Goal: Task Accomplishment & Management: Use online tool/utility

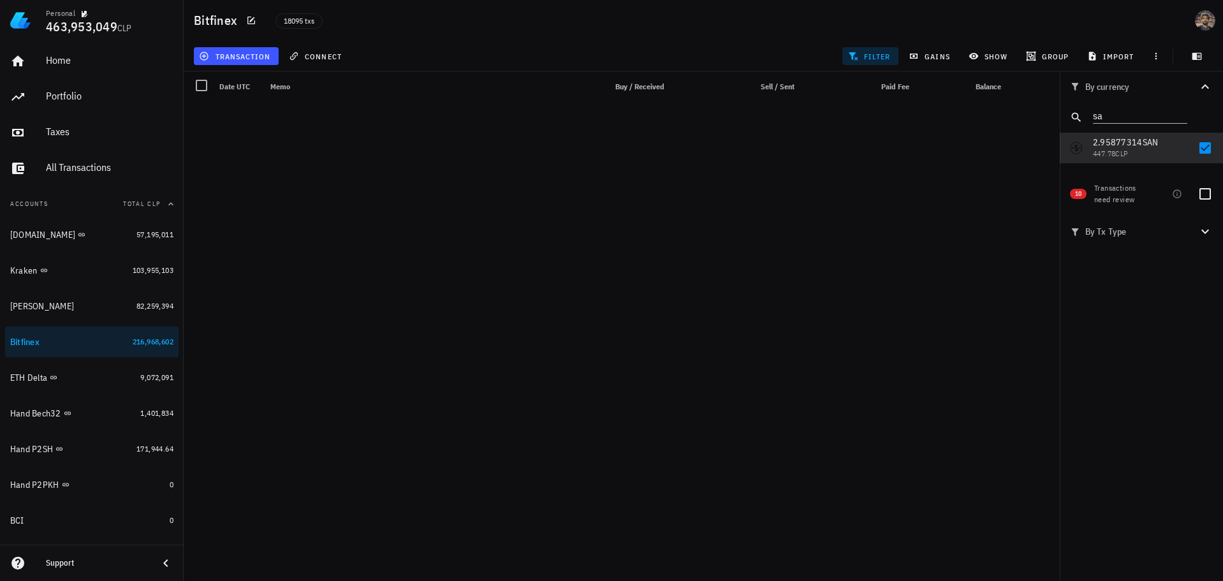
scroll to position [32656, 0]
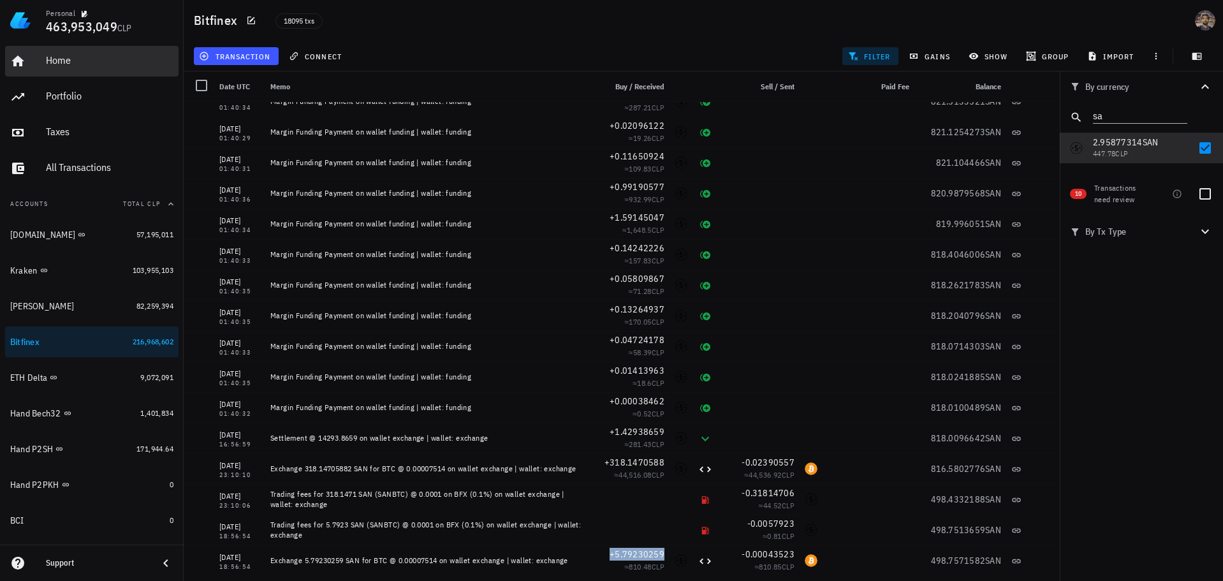
click at [94, 62] on div "Home" at bounding box center [110, 60] width 128 height 12
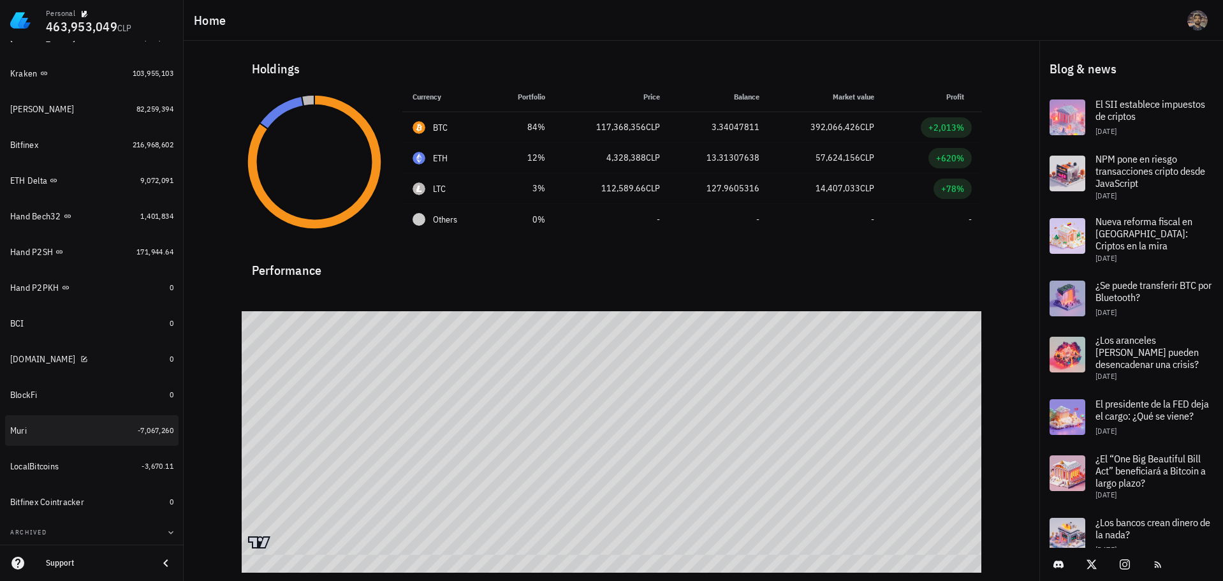
scroll to position [228, 0]
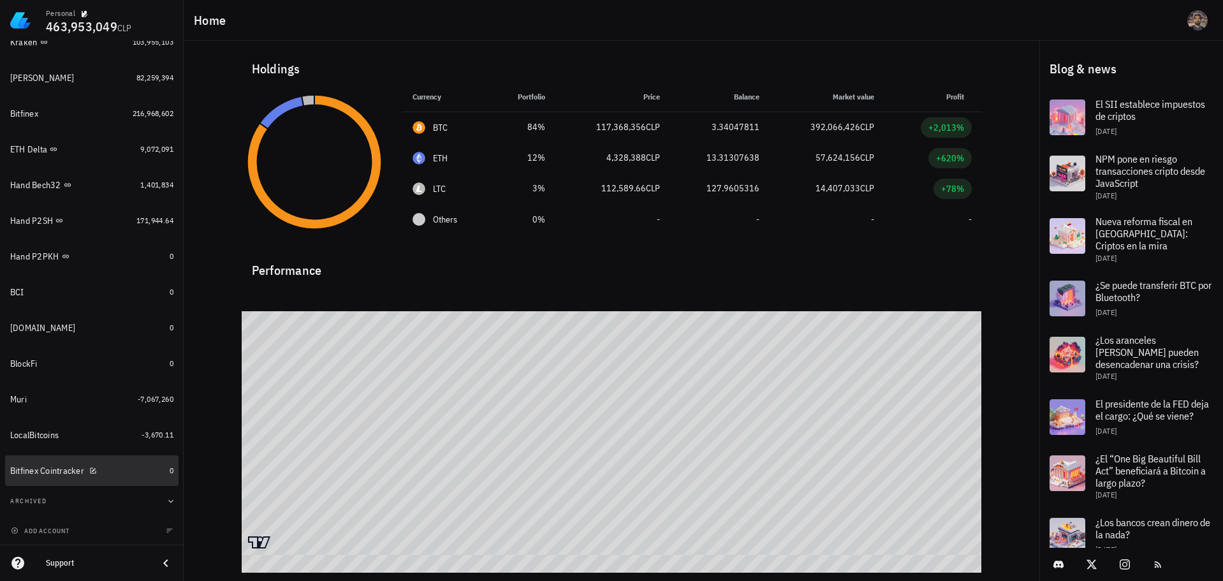
click at [129, 471] on div "Bitfinex Cointracker" at bounding box center [87, 471] width 154 height 12
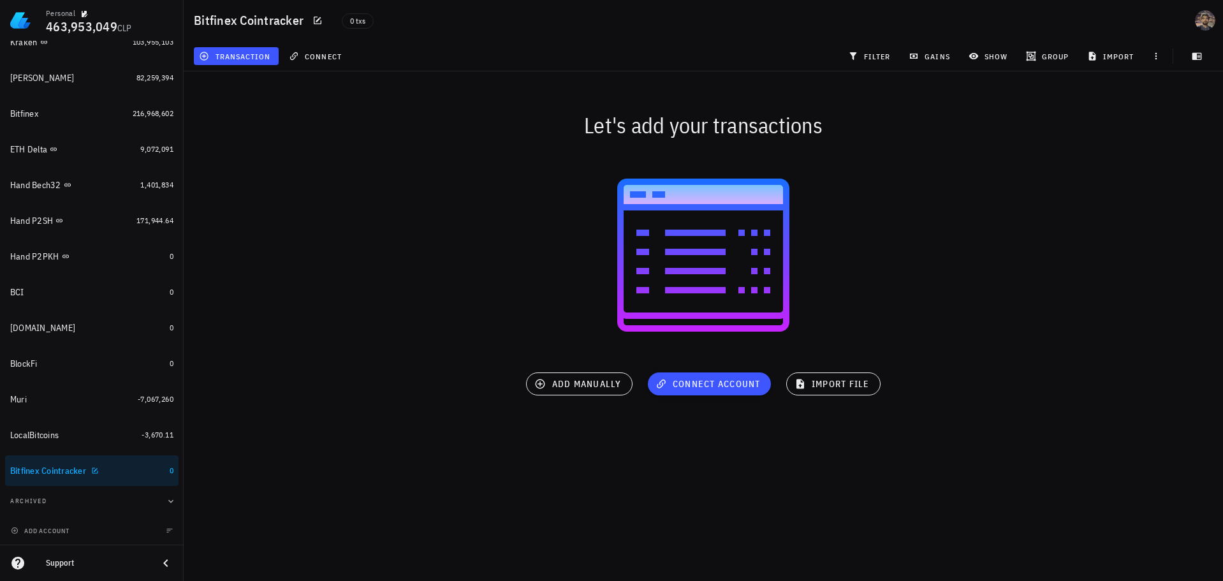
drag, startPoint x: 122, startPoint y: 471, endPoint x: 392, endPoint y: 70, distance: 483.2
click at [483, 135] on div "Let's add your transactions" at bounding box center [703, 125] width 1055 height 41
click at [321, 21] on icon "button" at bounding box center [318, 20] width 10 height 10
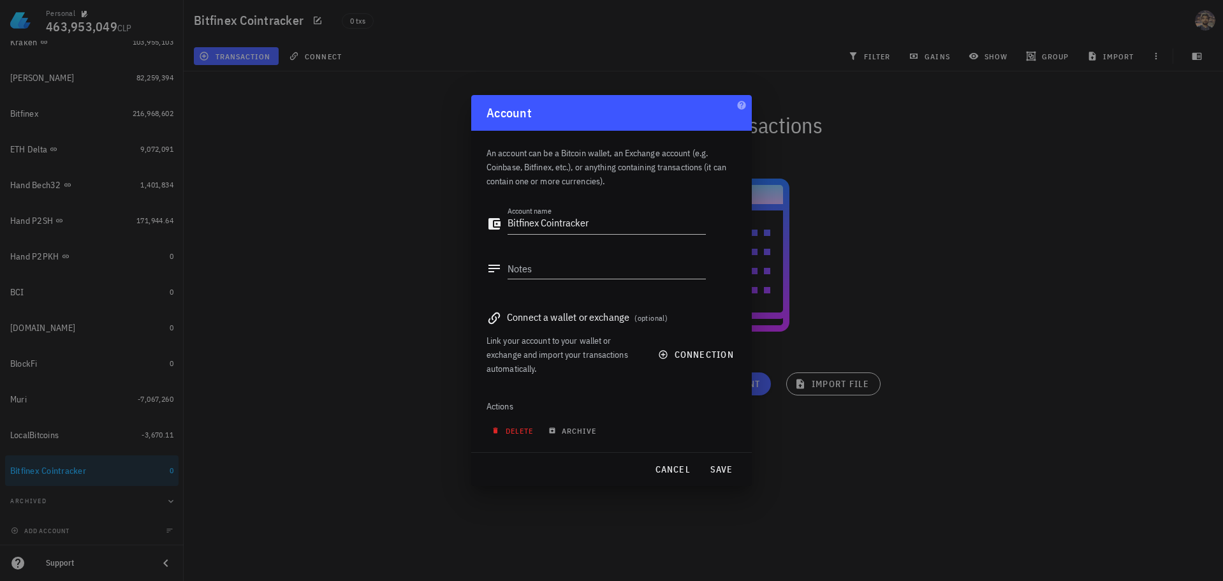
click at [525, 426] on span "delete" at bounding box center [513, 431] width 39 height 10
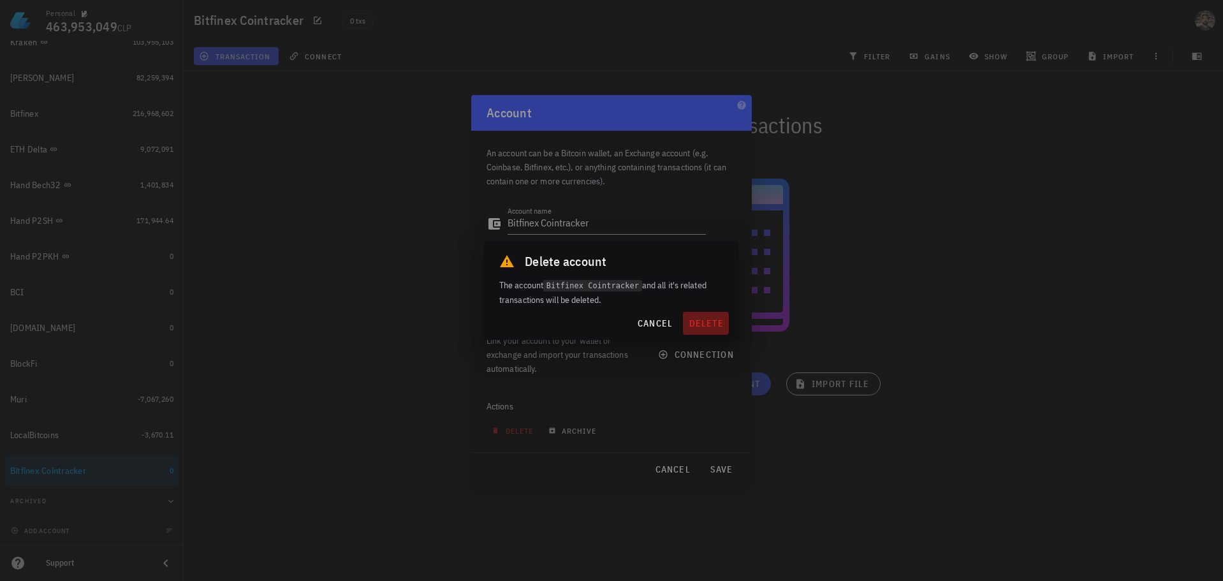
click at [706, 320] on span "delete" at bounding box center [706, 323] width 36 height 11
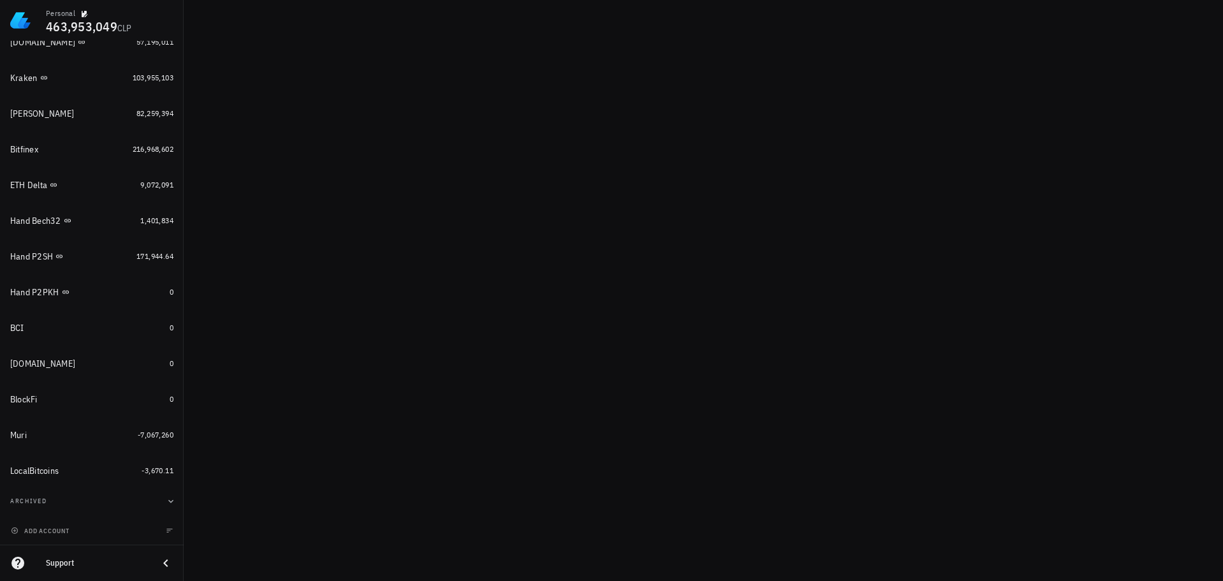
scroll to position [193, 0]
click at [91, 399] on div "BlockFi" at bounding box center [87, 400] width 154 height 12
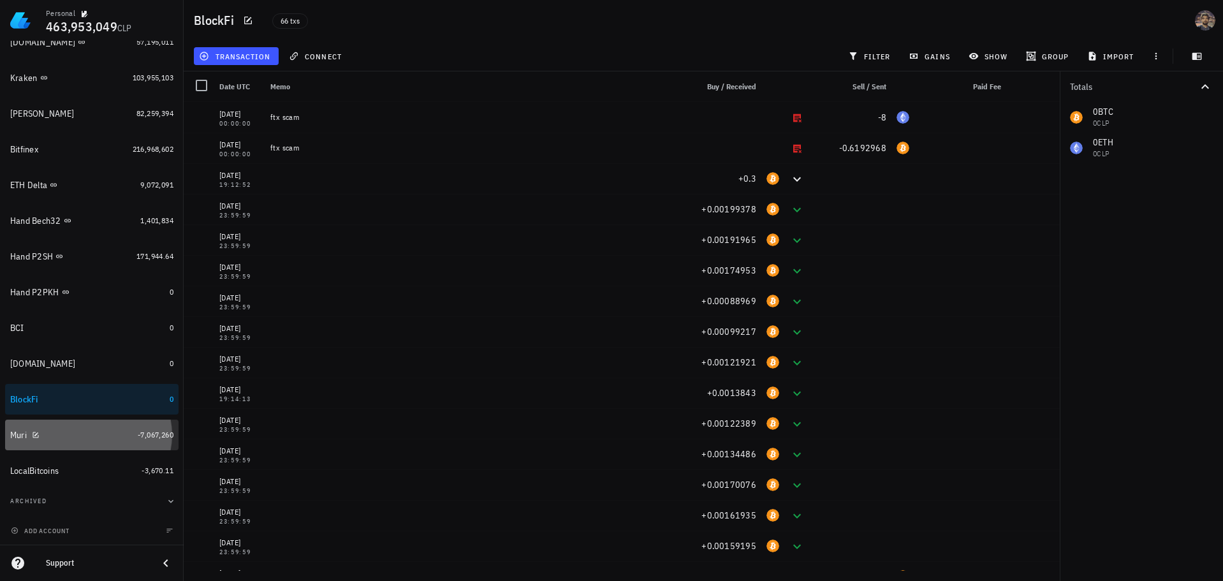
click at [120, 429] on div "Muri" at bounding box center [71, 435] width 122 height 12
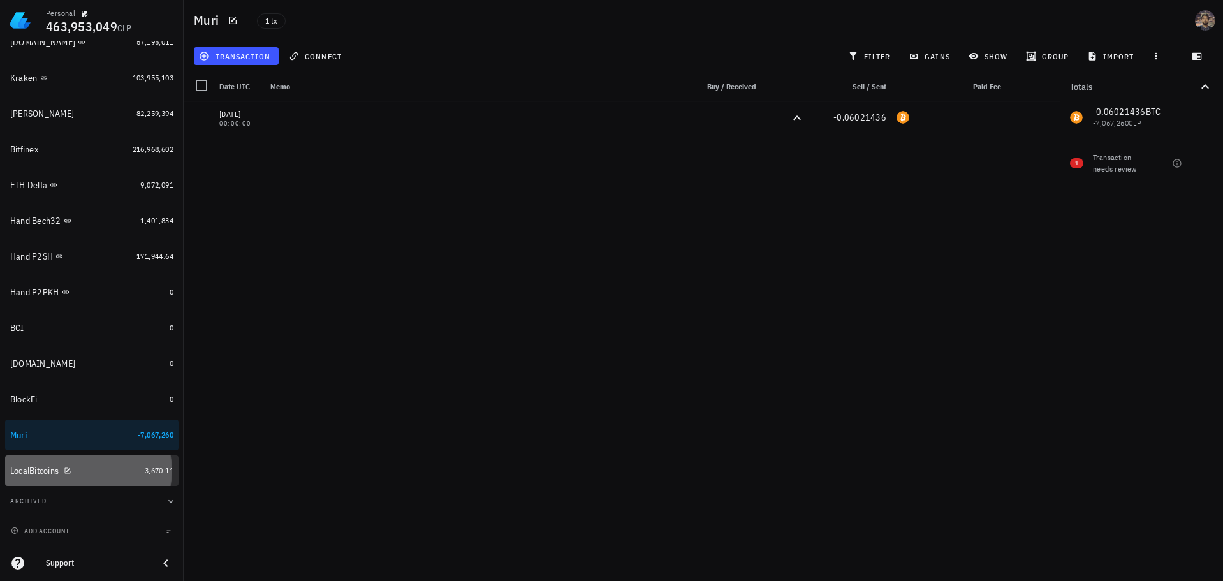
click at [117, 468] on div "LocalBitcoins" at bounding box center [73, 471] width 126 height 12
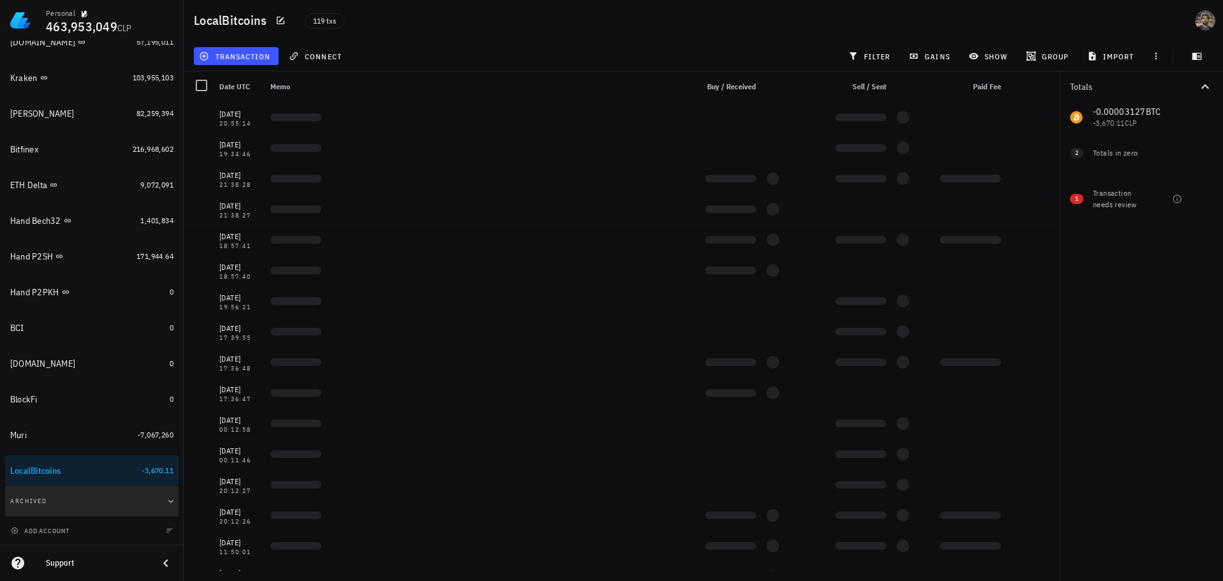
click at [111, 499] on button "Archived" at bounding box center [92, 501] width 174 height 31
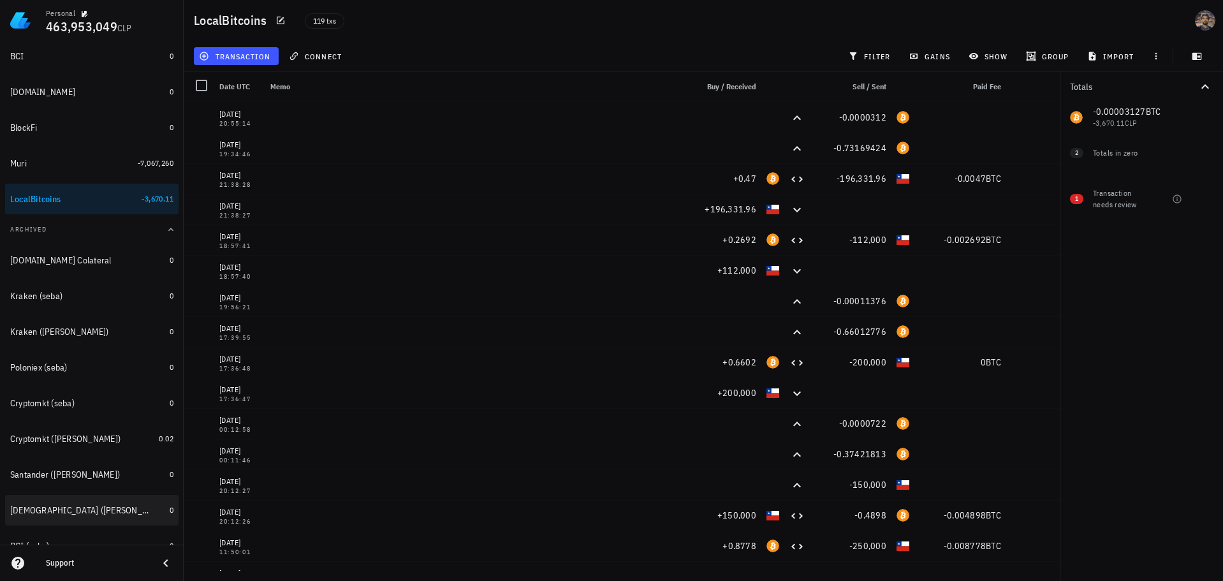
scroll to position [509, 0]
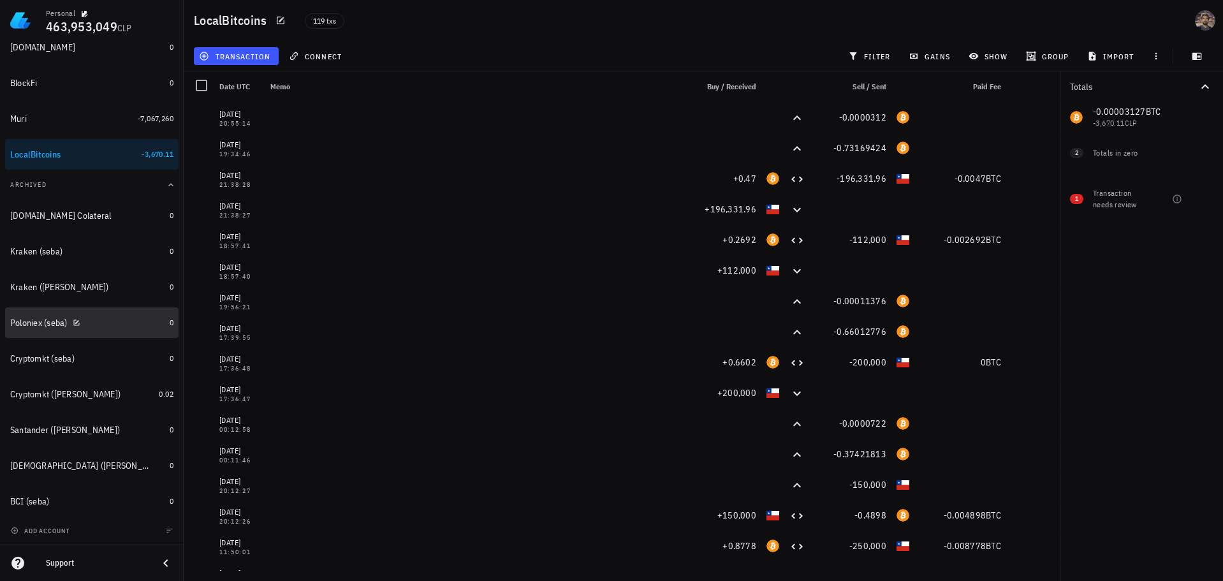
click at [45, 328] on div "Poloniex (seba)" at bounding box center [38, 323] width 57 height 11
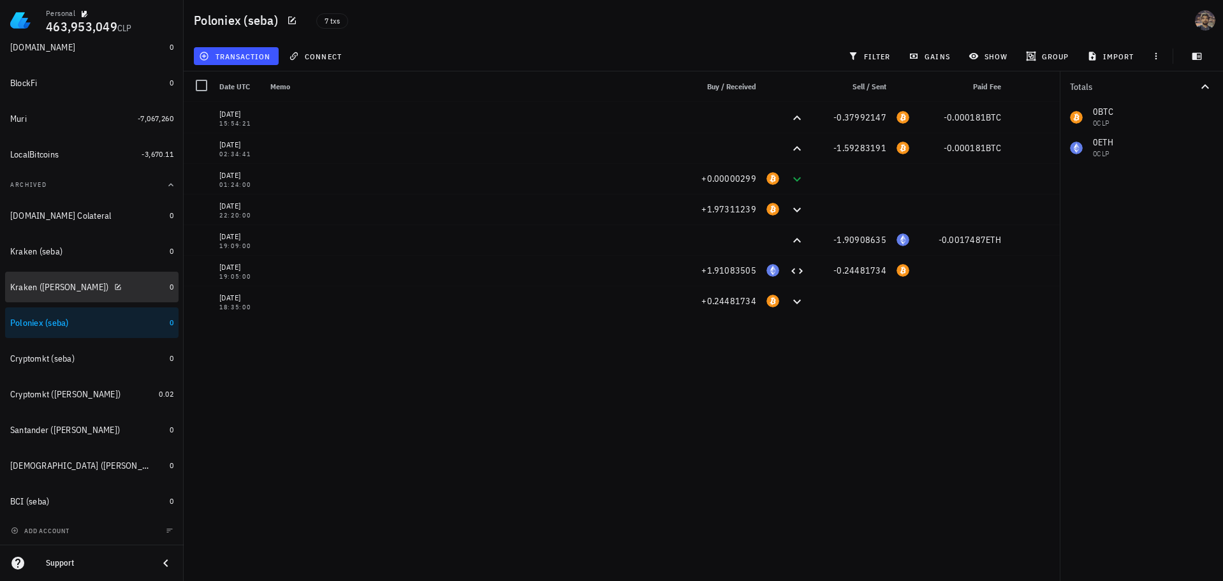
click at [42, 290] on div "Kraken ([PERSON_NAME])" at bounding box center [59, 287] width 99 height 11
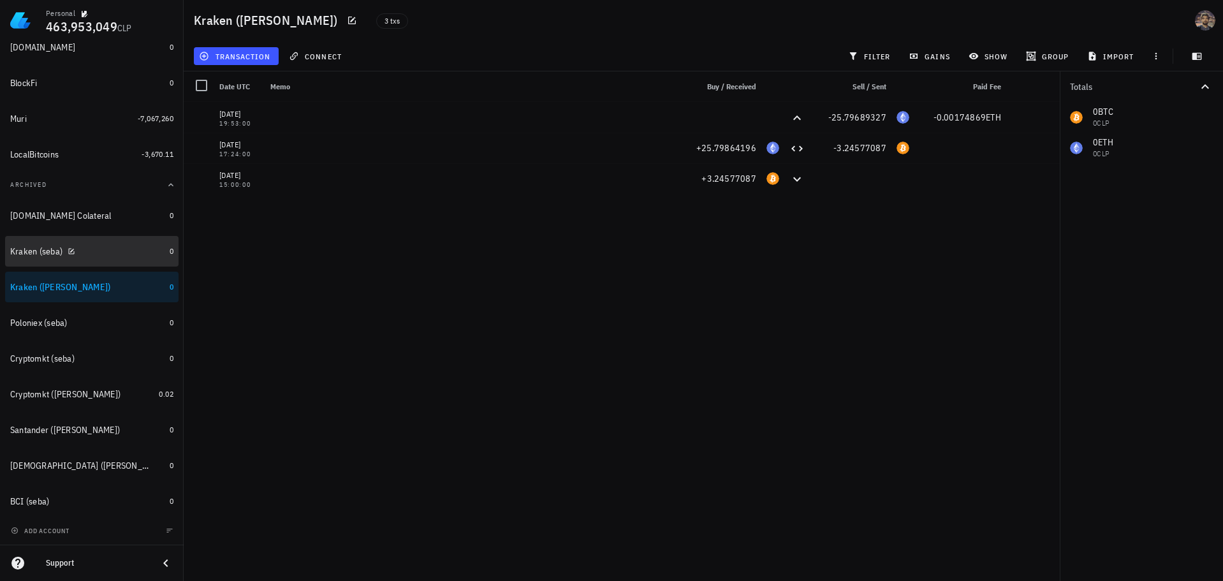
click at [27, 249] on div "Kraken (seba)" at bounding box center [36, 251] width 52 height 11
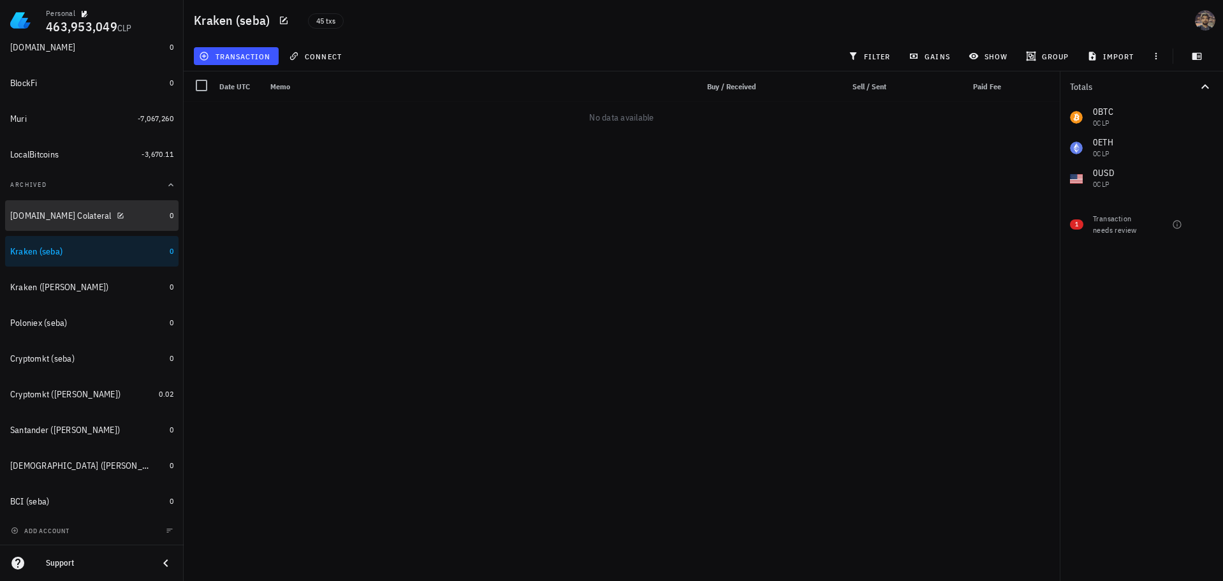
click at [31, 215] on div "[DOMAIN_NAME] Colateral" at bounding box center [60, 216] width 101 height 11
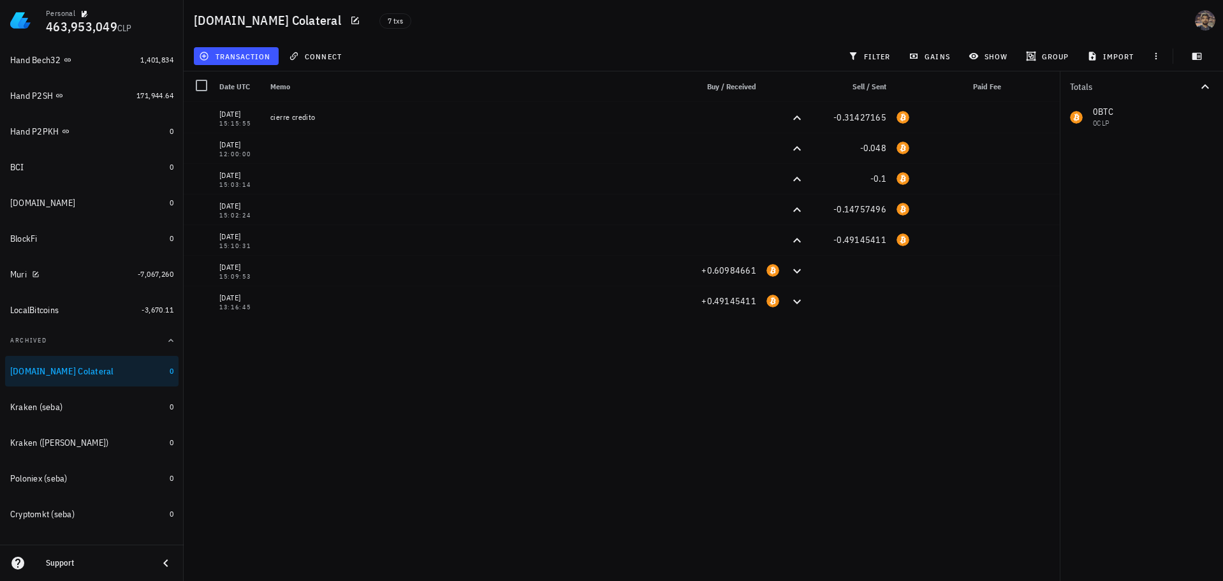
scroll to position [318, 0]
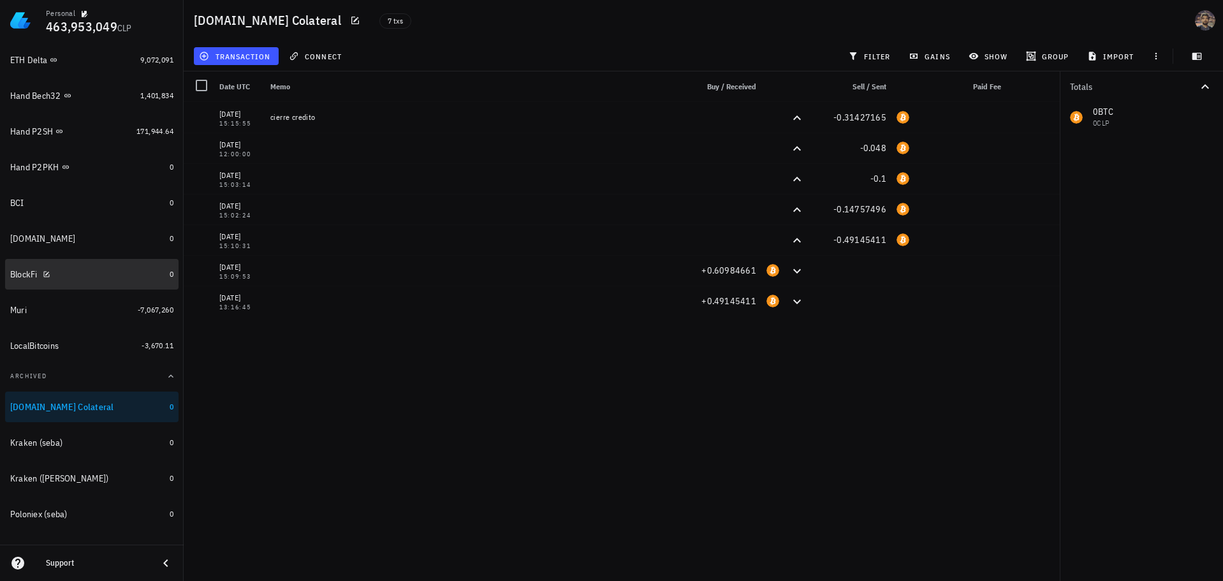
click at [62, 272] on div "BlockFi" at bounding box center [87, 275] width 154 height 12
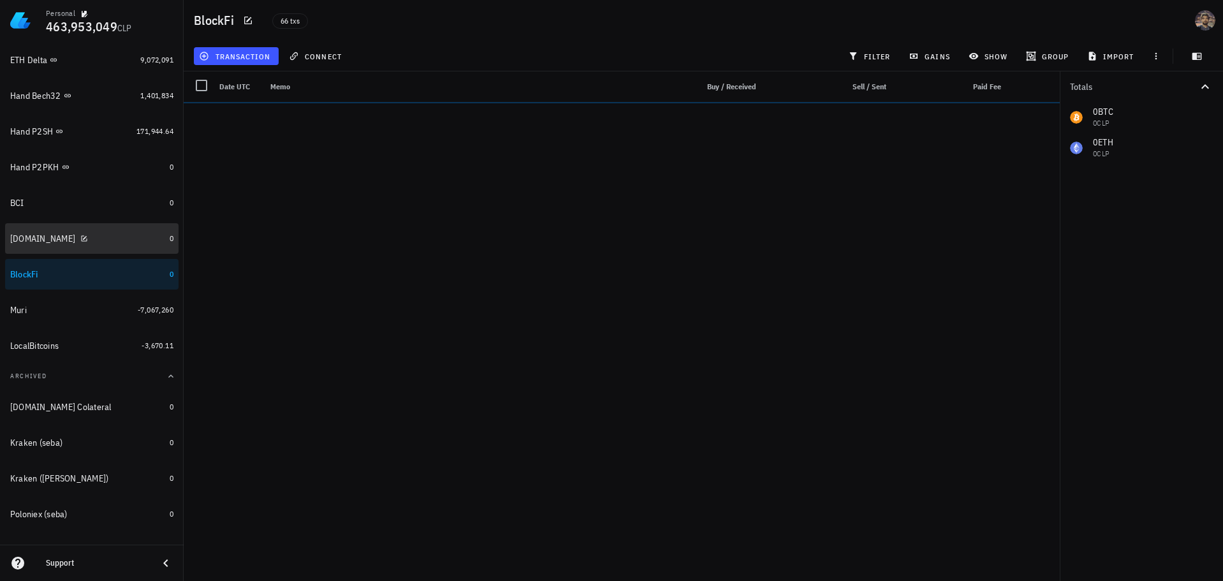
click at [82, 239] on div "[DOMAIN_NAME]" at bounding box center [87, 239] width 154 height 12
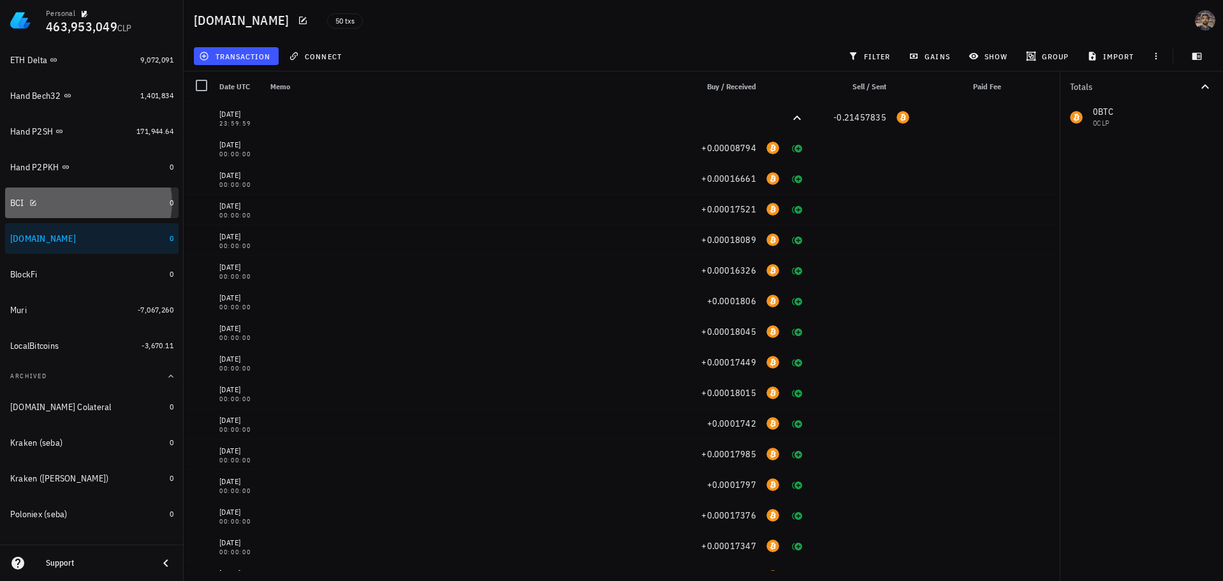
click at [118, 211] on div "BCI" at bounding box center [87, 202] width 154 height 27
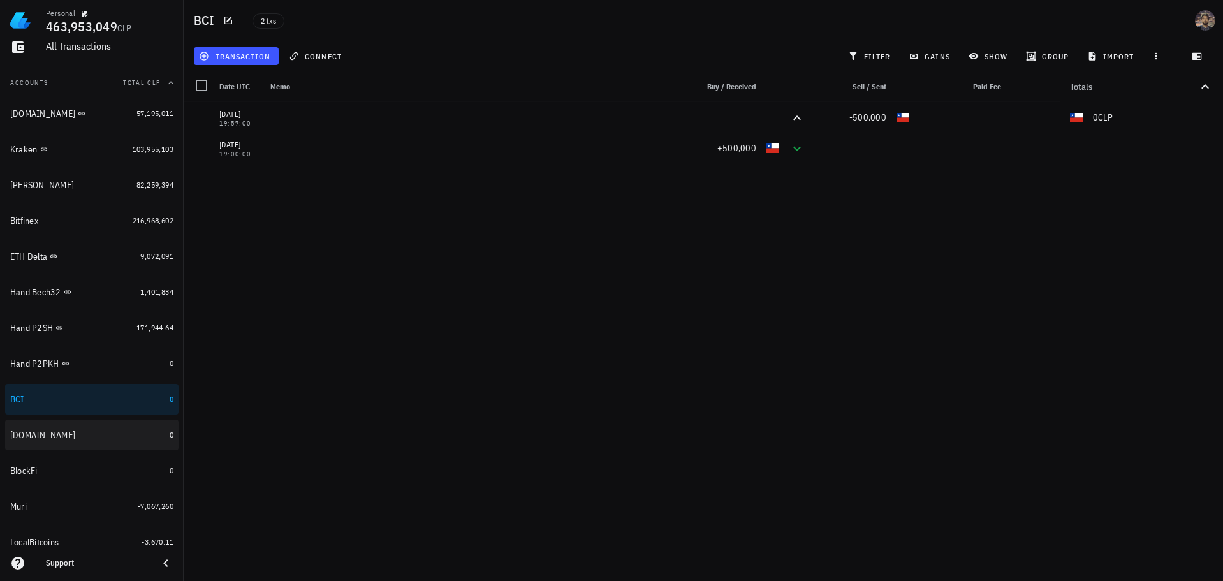
scroll to position [126, 0]
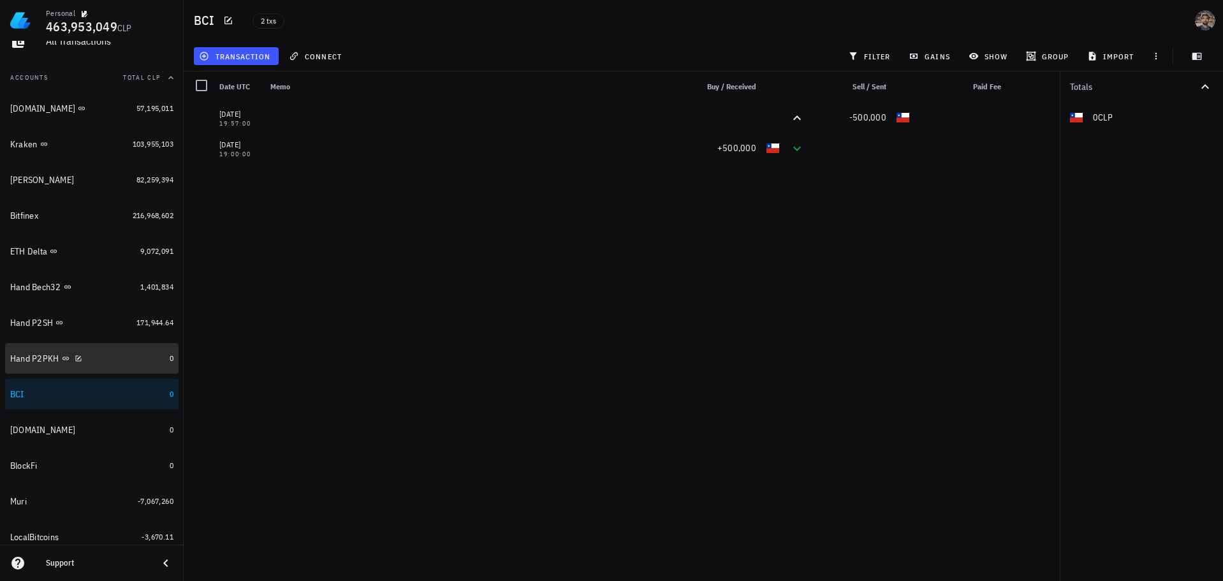
click at [108, 353] on div "Hand P2PKH" at bounding box center [87, 359] width 154 height 12
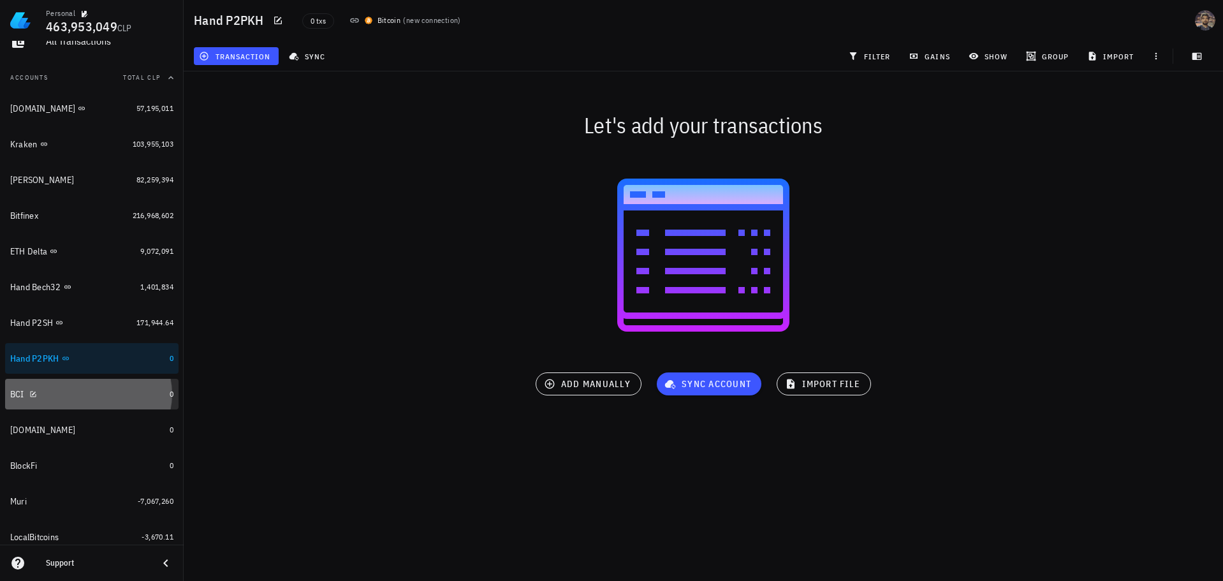
click at [123, 392] on div "BCI" at bounding box center [87, 394] width 154 height 12
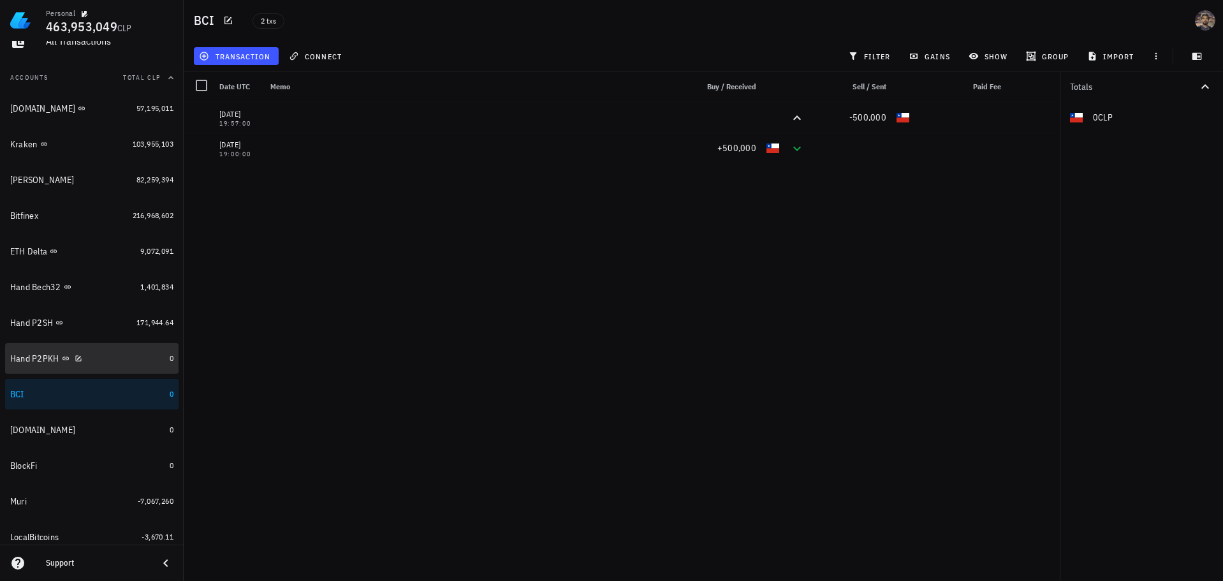
click at [133, 358] on div "Hand P2PKH" at bounding box center [87, 359] width 154 height 12
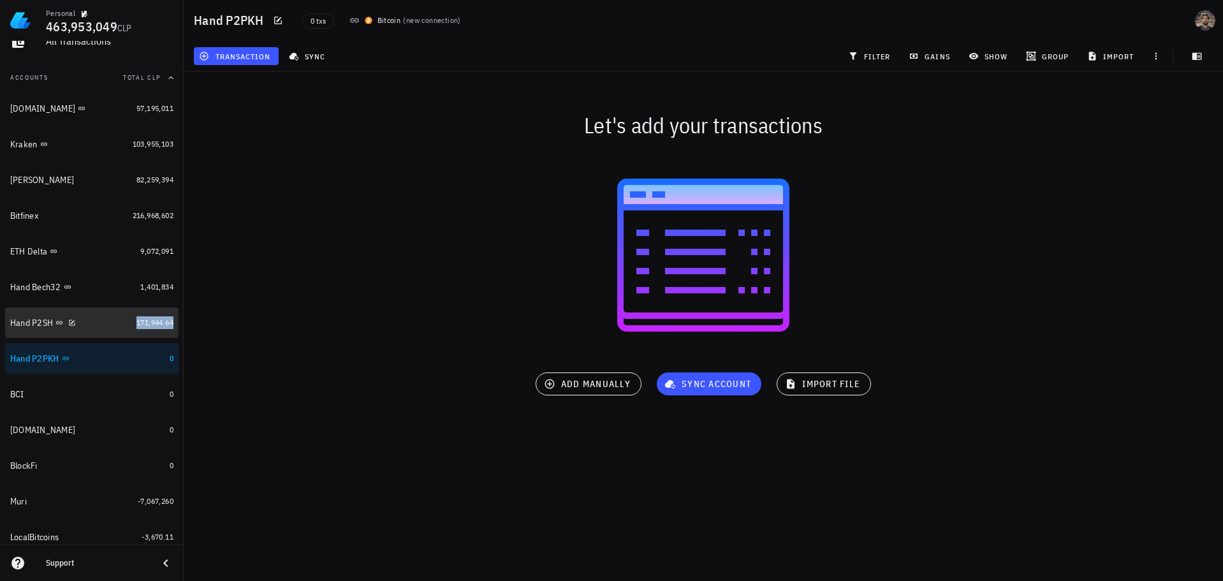
click at [137, 323] on span "171,944.64" at bounding box center [155, 323] width 37 height 10
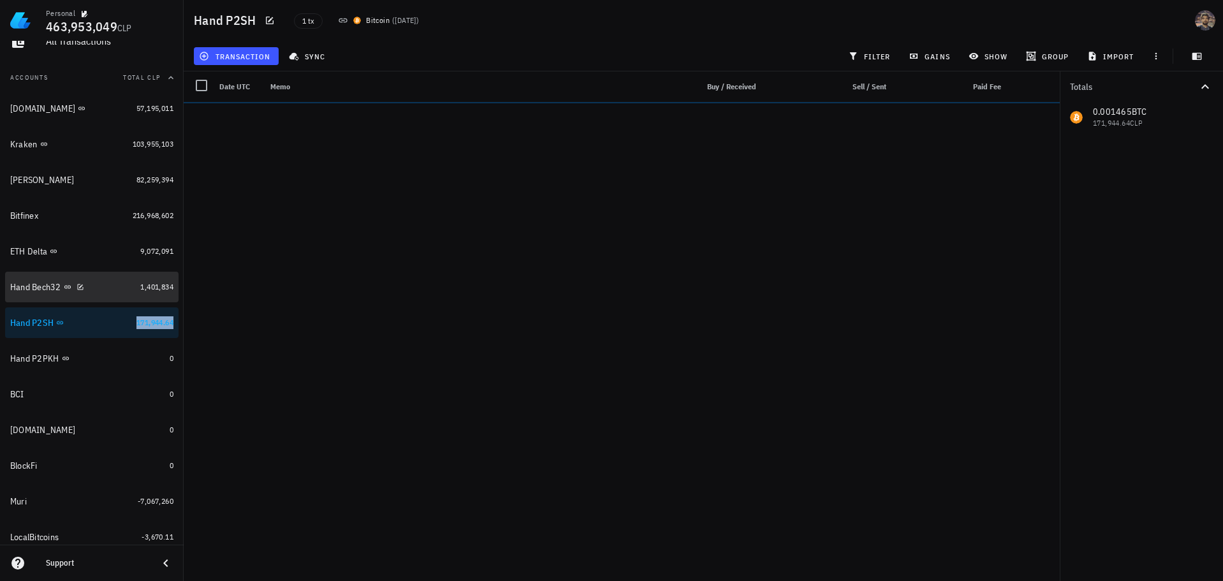
click at [127, 290] on link "Hand Bech32 1,401,834" at bounding box center [92, 287] width 174 height 31
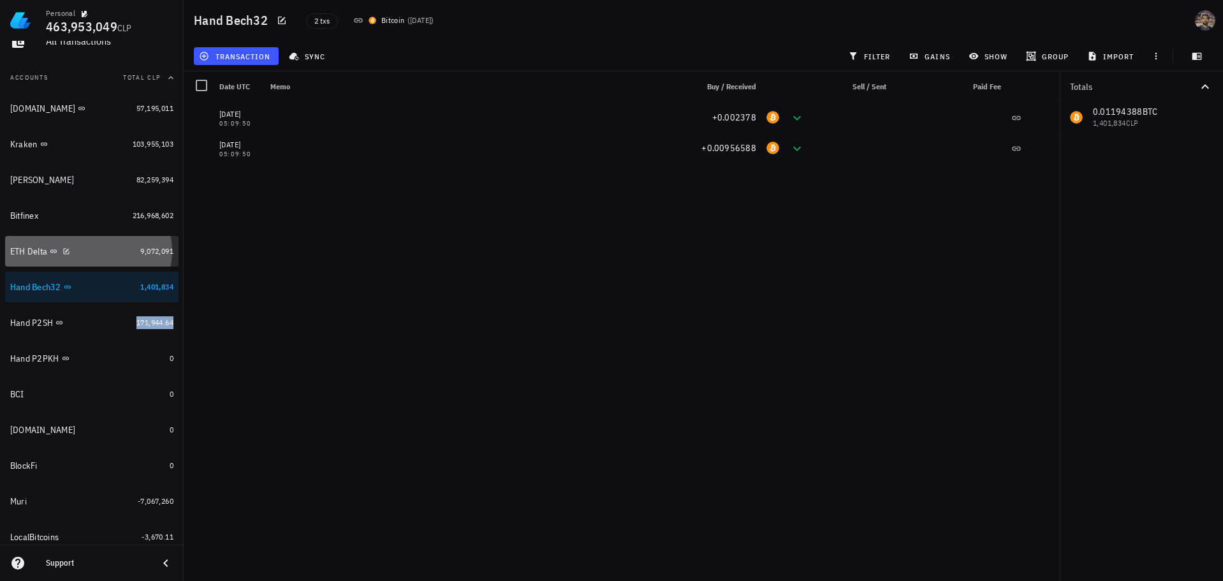
click at [122, 253] on div "ETH Delta" at bounding box center [72, 252] width 125 height 12
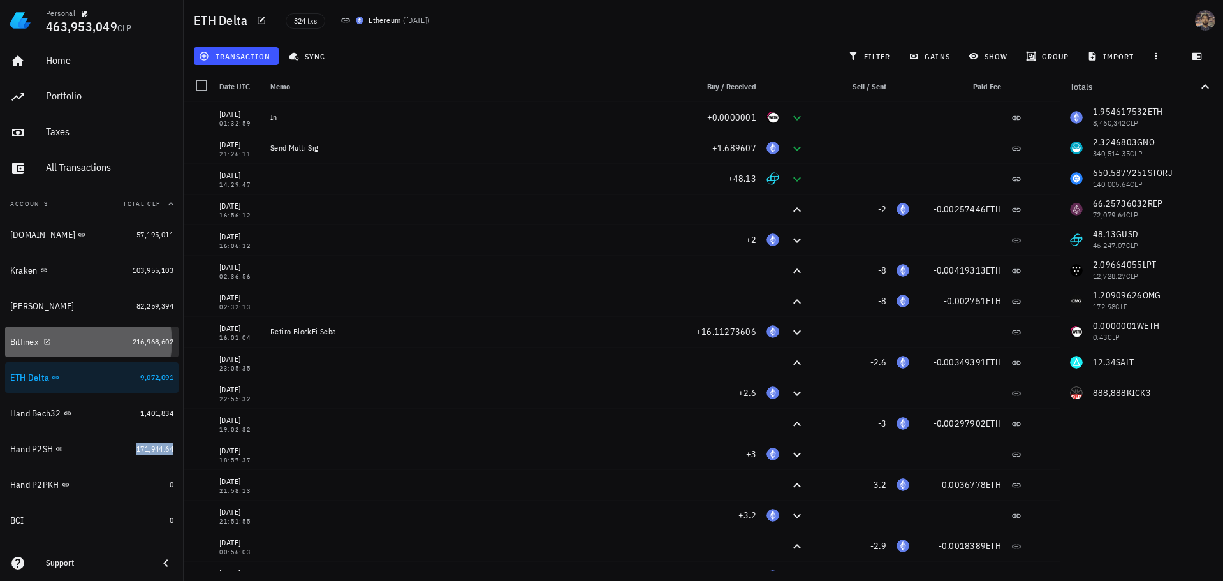
click at [119, 336] on link "Bitfinex 216,968,602" at bounding box center [92, 342] width 174 height 31
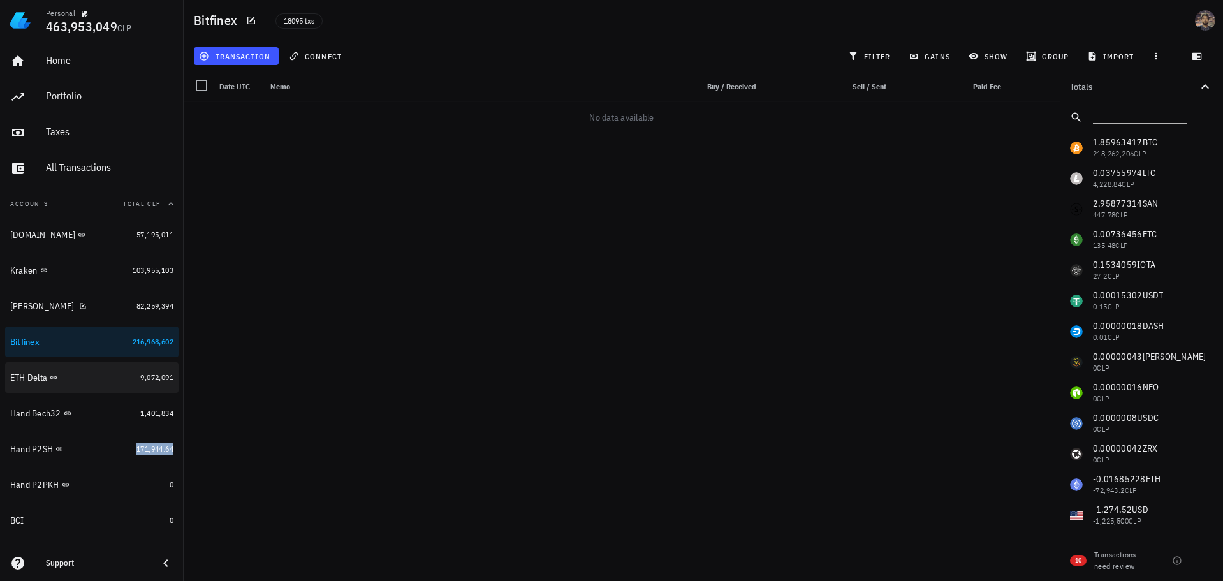
click at [101, 371] on div "ETH Delta" at bounding box center [72, 378] width 125 height 26
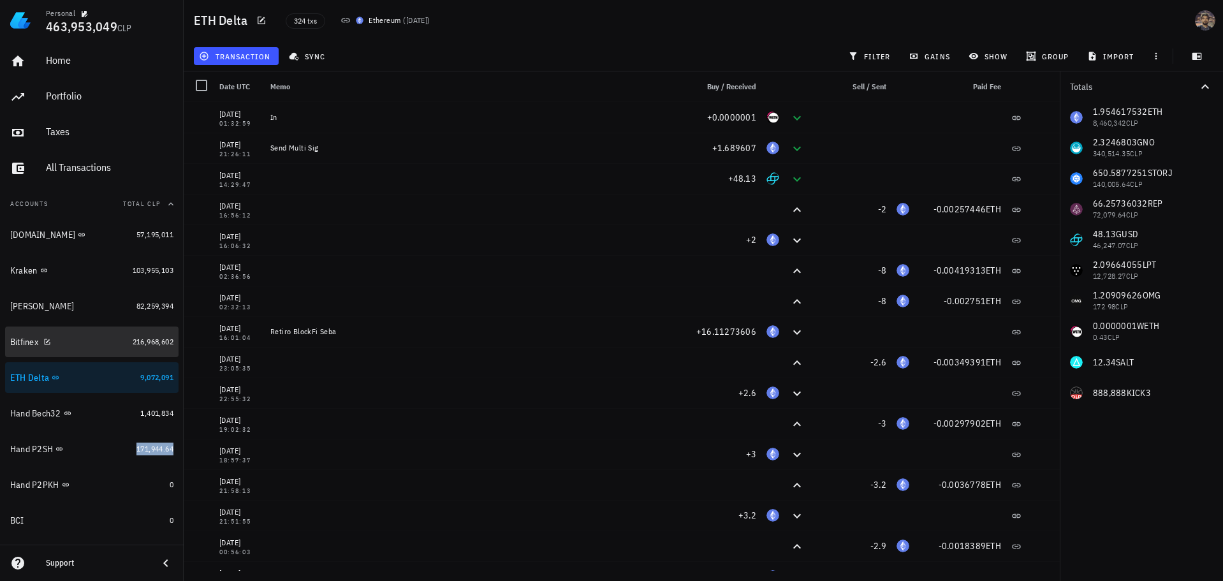
click at [92, 346] on div "Bitfinex" at bounding box center [68, 342] width 117 height 12
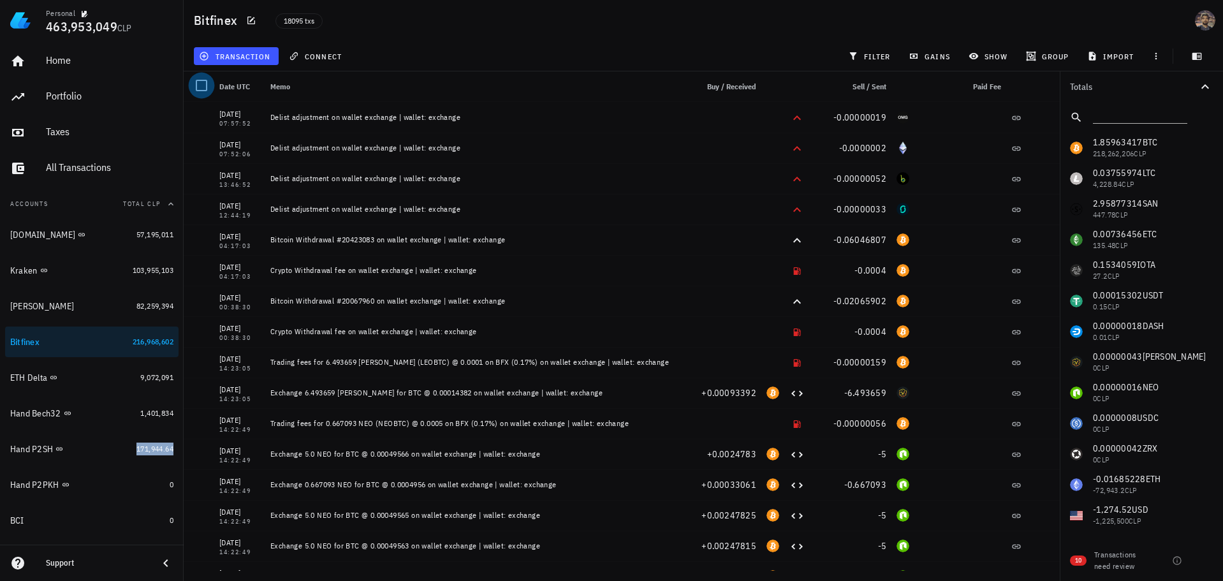
click at [203, 84] on div at bounding box center [202, 86] width 22 height 22
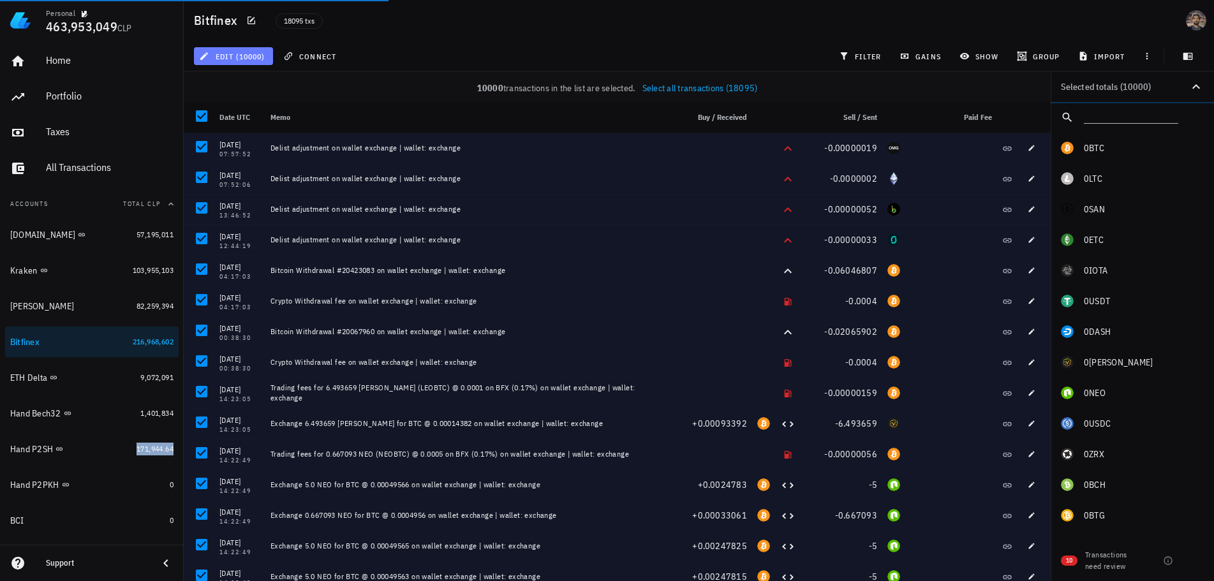
click at [247, 56] on span "edit (10000)" at bounding box center [233, 56] width 63 height 10
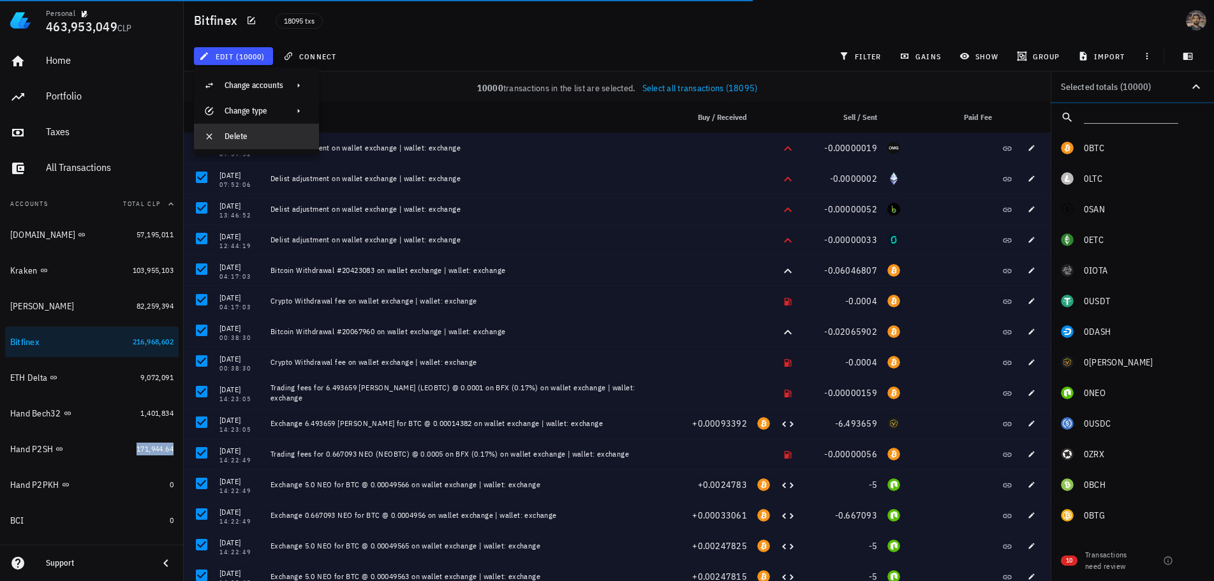
click at [253, 139] on div "Delete" at bounding box center [267, 136] width 84 height 10
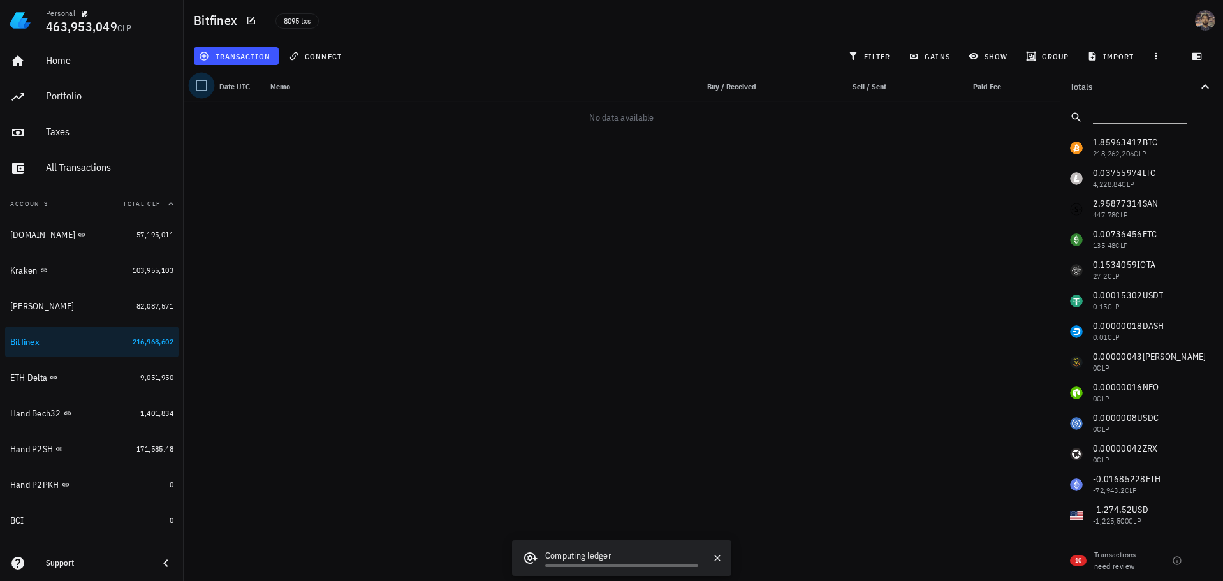
click at [205, 84] on div at bounding box center [202, 86] width 22 height 22
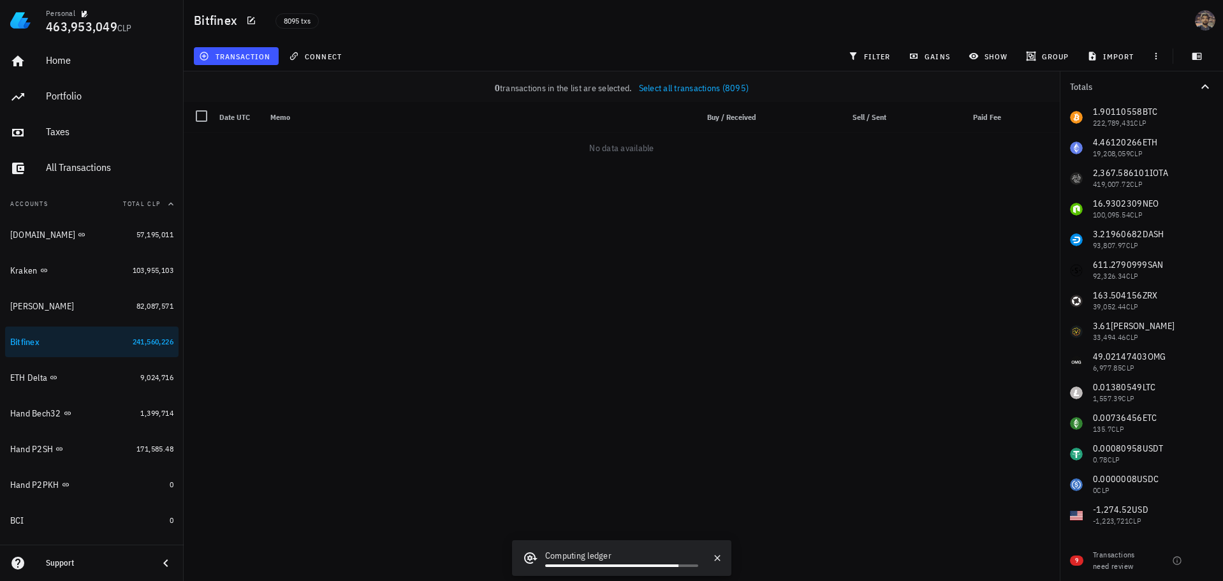
click at [656, 89] on span "Select all transactions (8095)" at bounding box center [694, 87] width 110 height 11
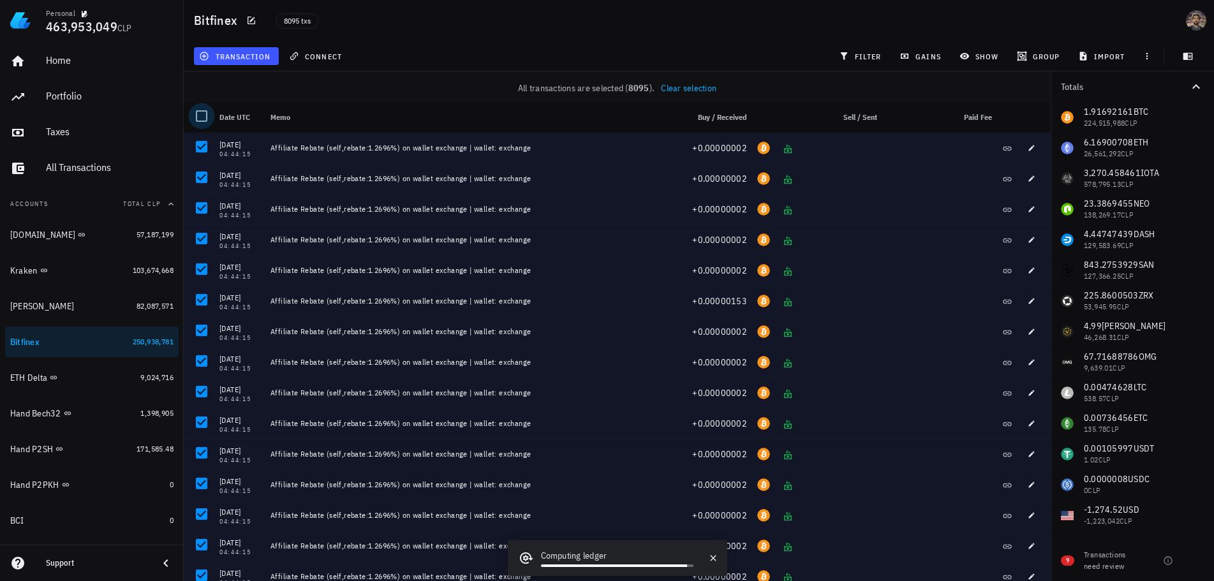
click at [196, 116] on div at bounding box center [202, 116] width 22 height 22
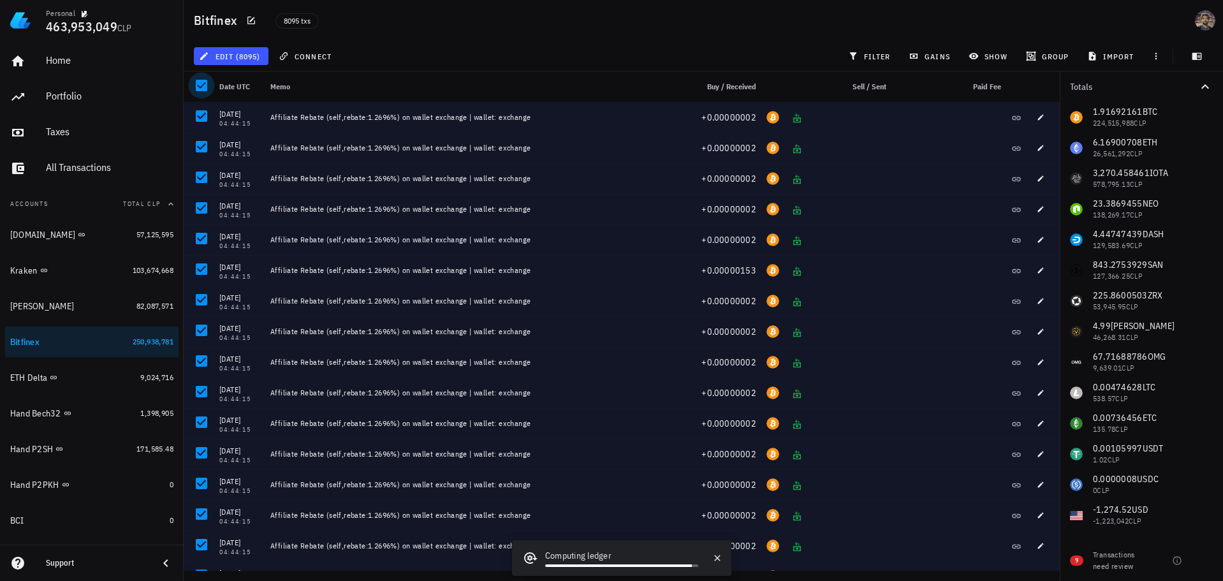
click at [198, 87] on div at bounding box center [202, 86] width 22 height 22
click at [203, 85] on div at bounding box center [202, 86] width 22 height 22
click at [224, 52] on span "edit (8095)" at bounding box center [231, 56] width 59 height 10
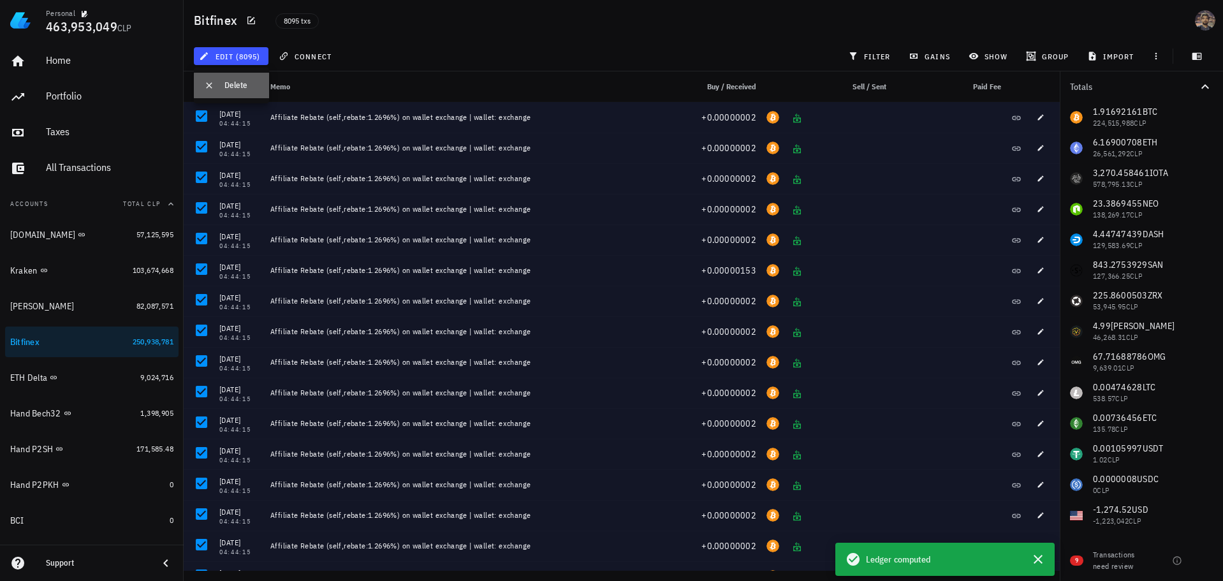
click at [228, 79] on div "Delete" at bounding box center [242, 85] width 34 height 20
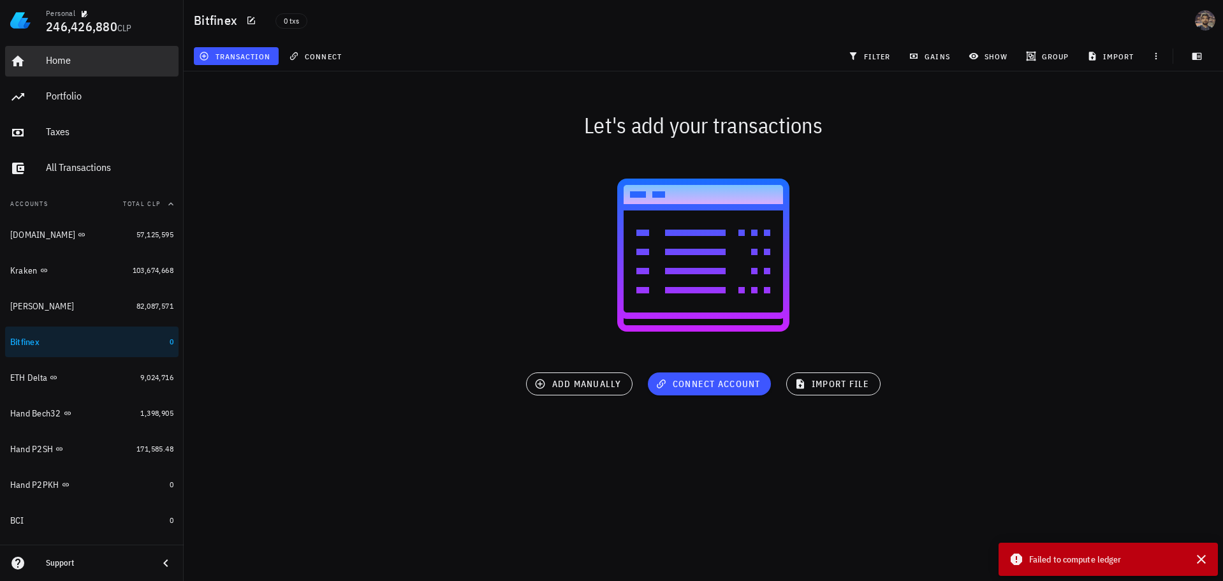
click at [98, 61] on div "Home" at bounding box center [110, 60] width 128 height 12
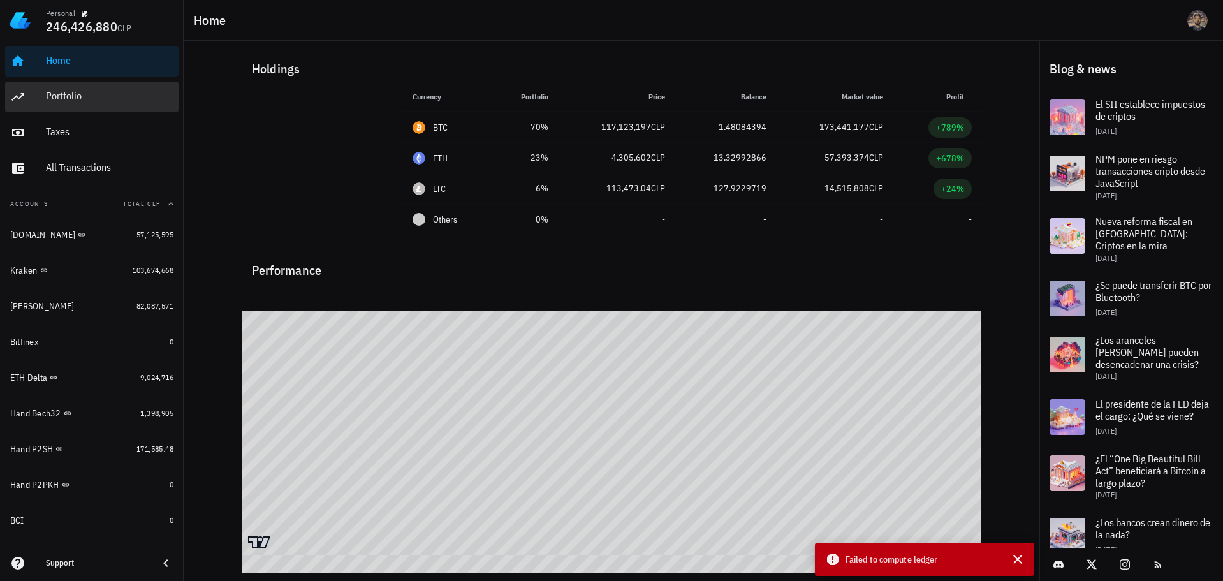
click at [92, 94] on div "Portfolio" at bounding box center [110, 96] width 128 height 12
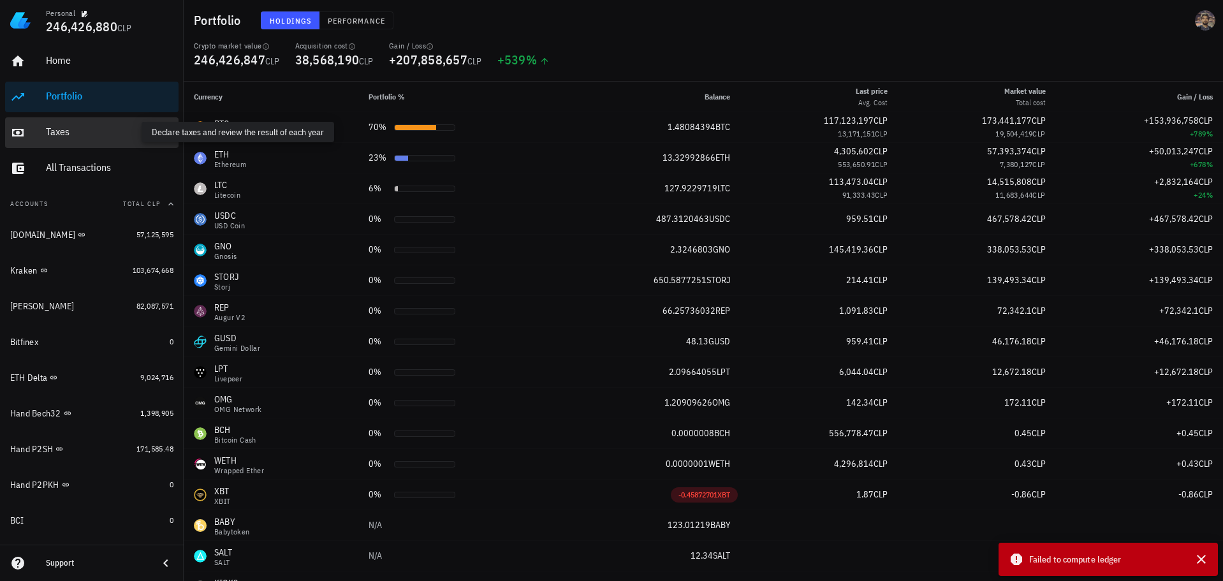
click at [90, 133] on div "Taxes" at bounding box center [110, 132] width 128 height 12
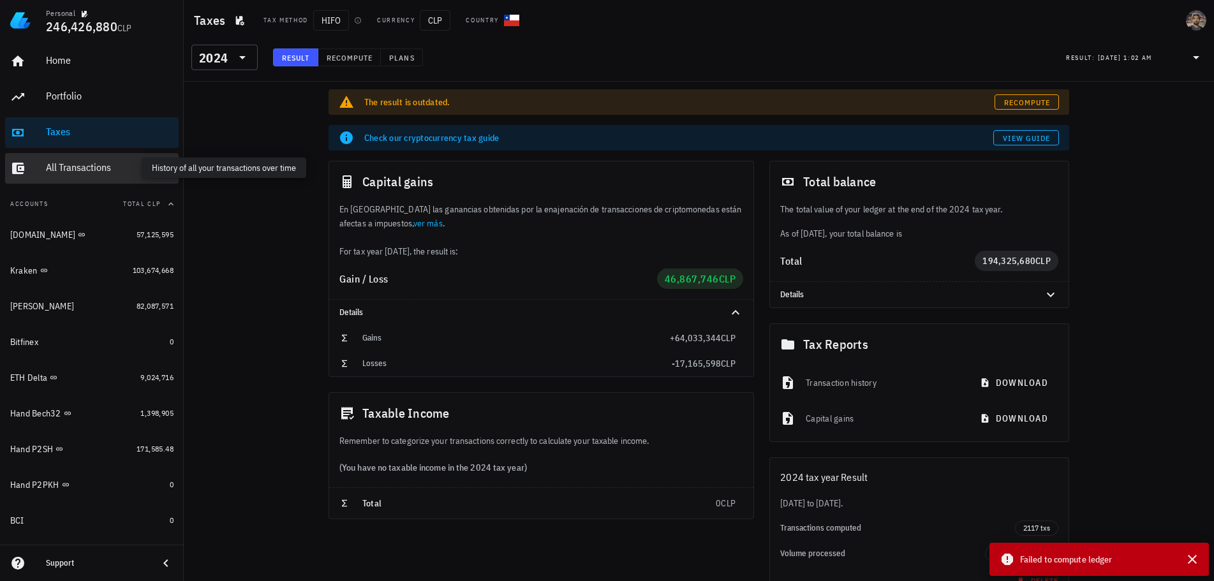
click at [91, 162] on div "All Transactions" at bounding box center [110, 167] width 128 height 12
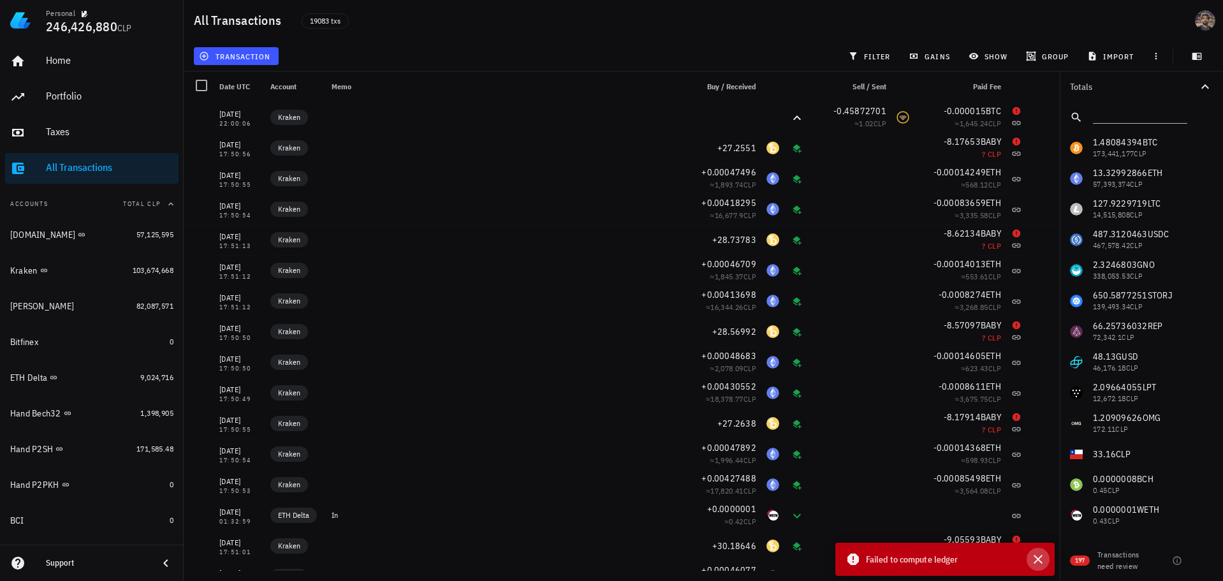
click at [1044, 559] on icon "button" at bounding box center [1038, 559] width 15 height 15
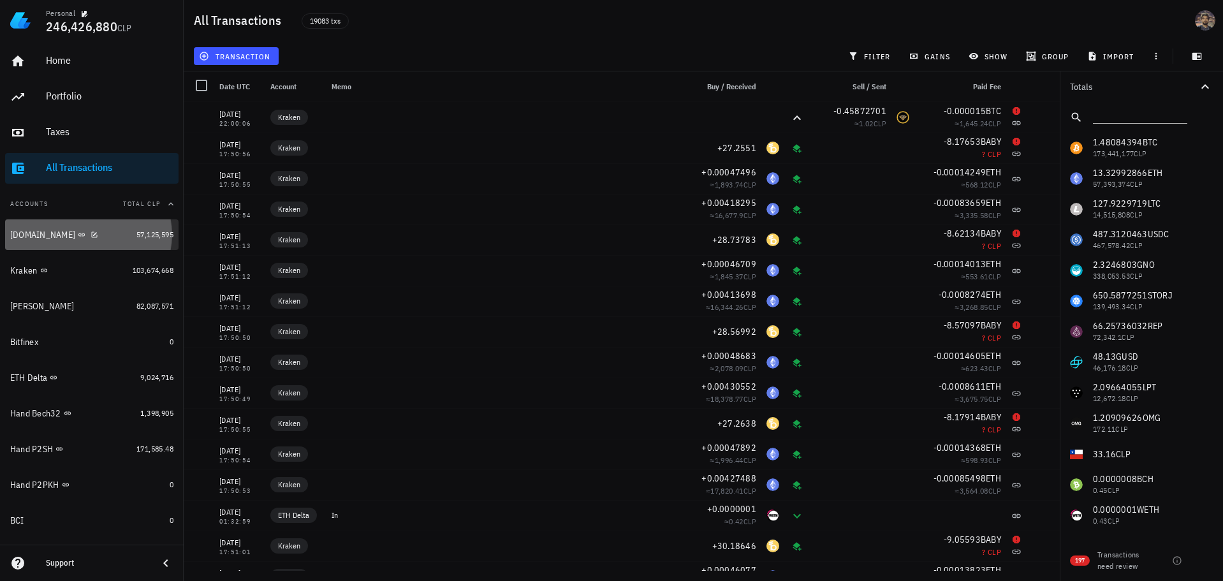
click at [116, 233] on div "[DOMAIN_NAME]" at bounding box center [70, 235] width 121 height 12
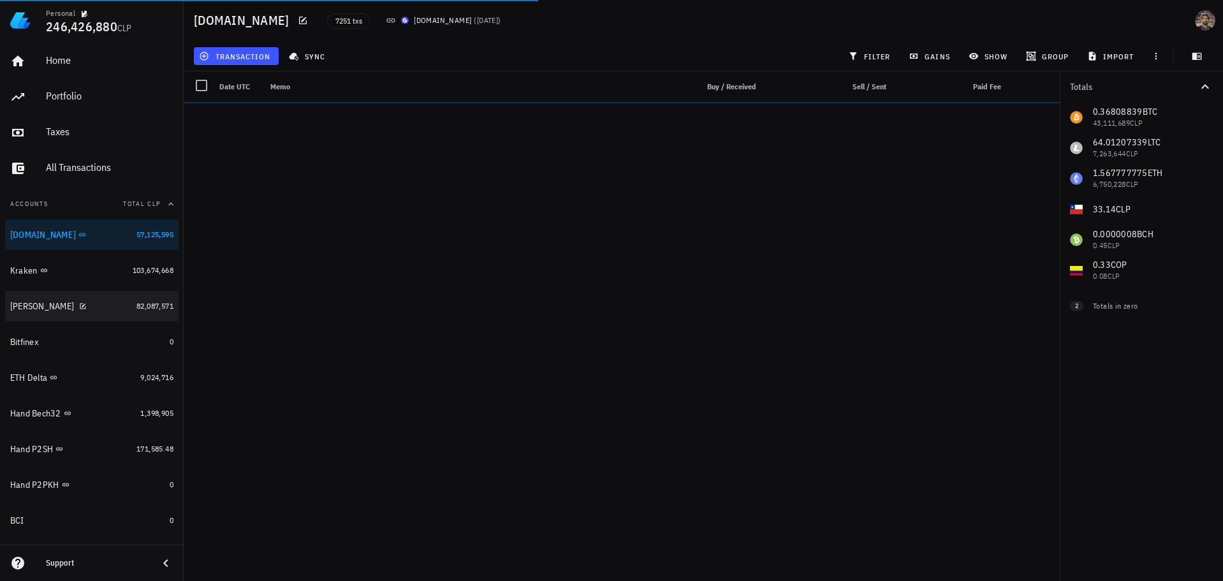
click at [112, 274] on div "Kraken" at bounding box center [68, 270] width 117 height 11
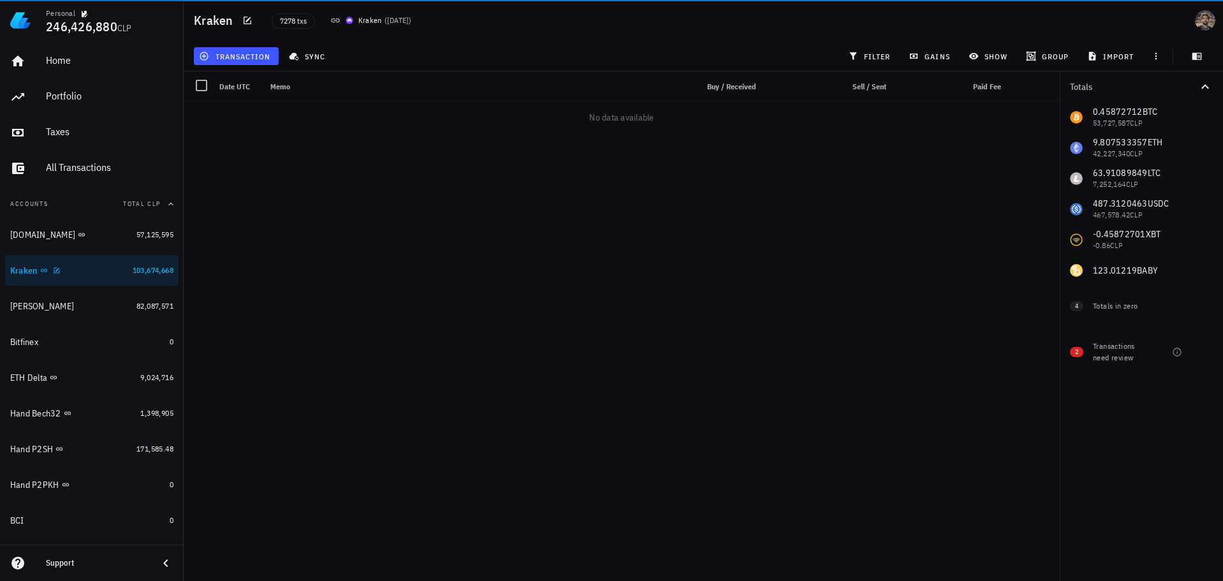
click at [77, 271] on div "Kraken" at bounding box center [68, 271] width 117 height 12
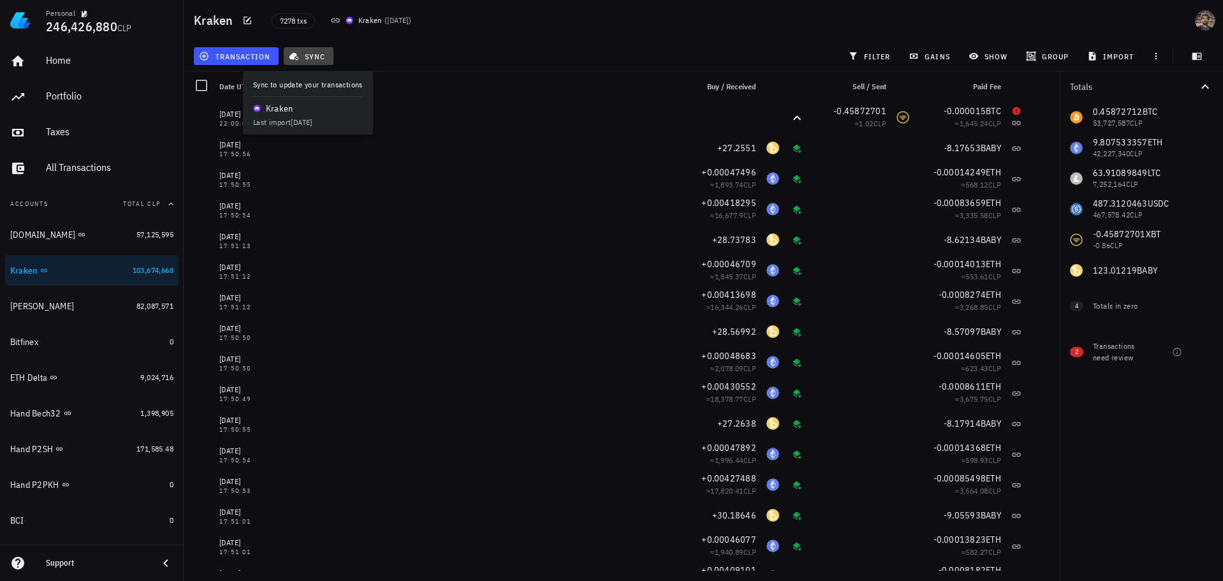
click at [306, 48] on button "sync" at bounding box center [309, 56] width 50 height 18
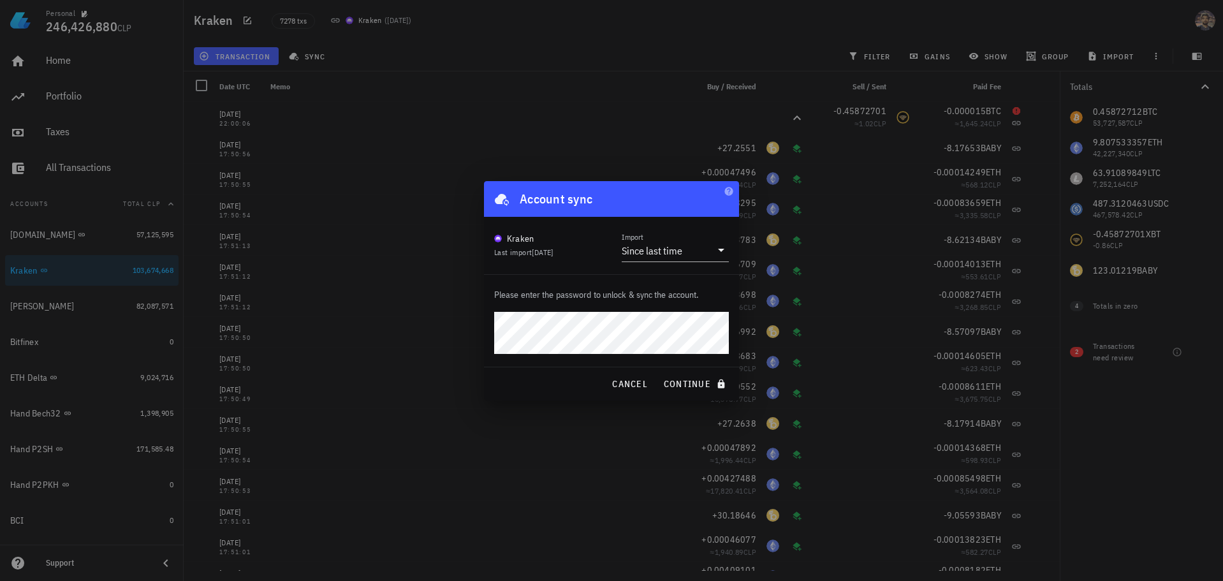
click at [0, 580] on com-1password-button at bounding box center [0, 581] width 0 height 0
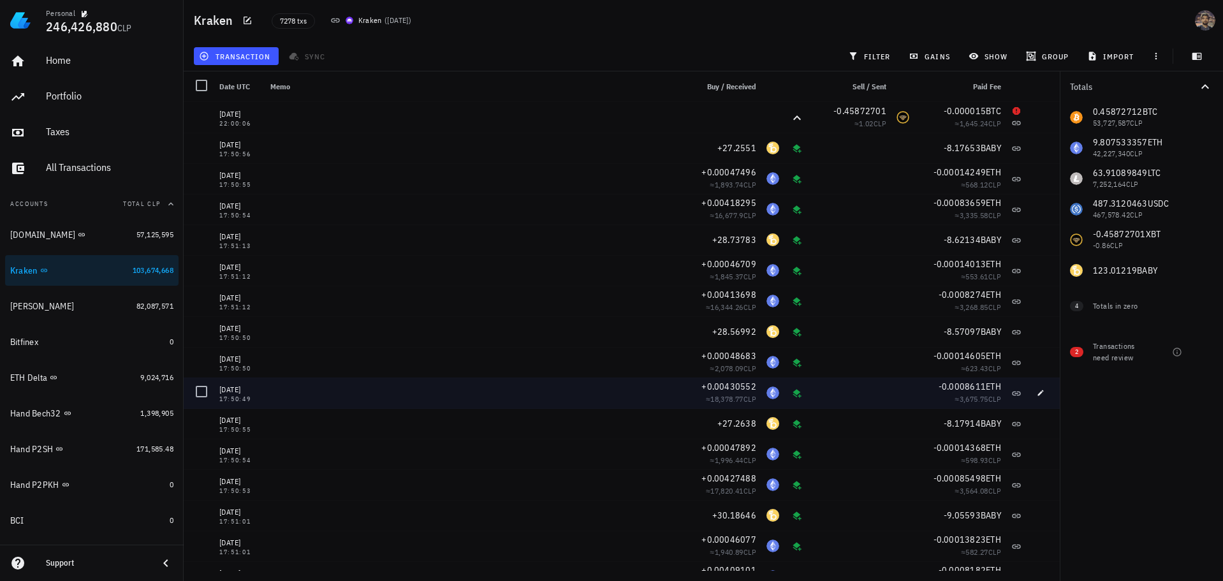
click at [685, 375] on div "+0.00048683 ≈ 2,078.09 CLP" at bounding box center [721, 362] width 82 height 31
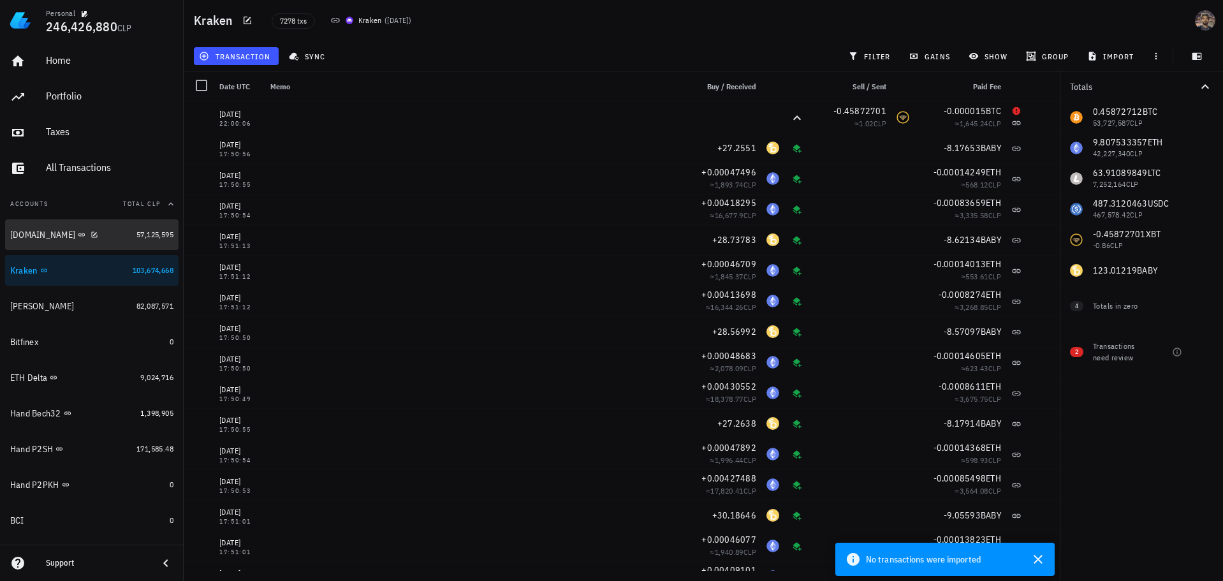
click at [108, 240] on div "[DOMAIN_NAME]" at bounding box center [70, 235] width 121 height 12
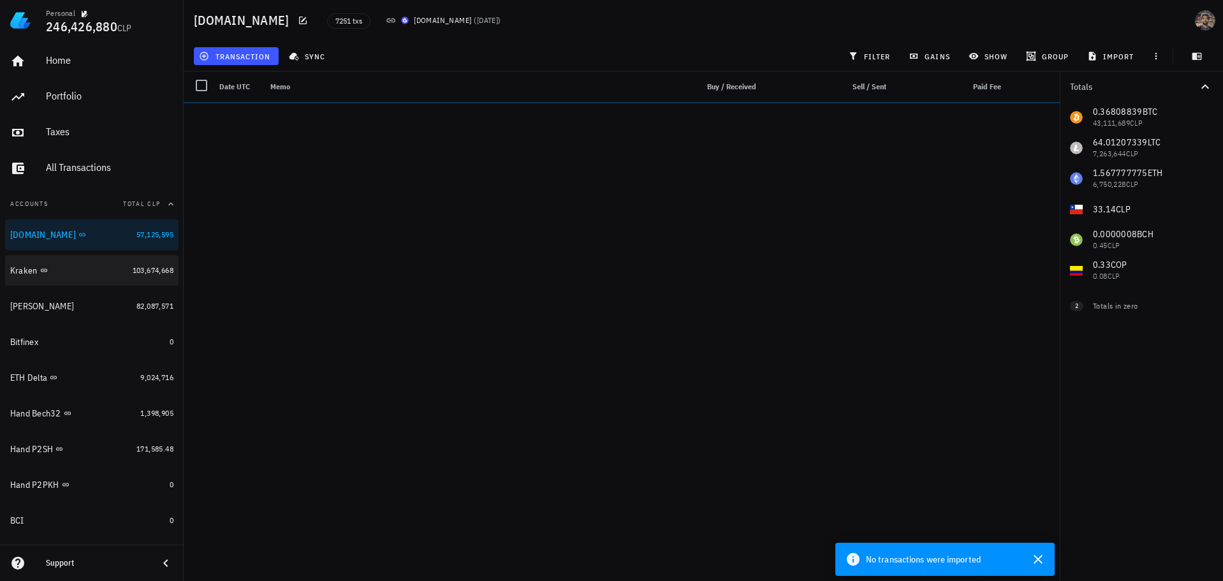
click at [68, 270] on div "Kraken" at bounding box center [68, 270] width 117 height 11
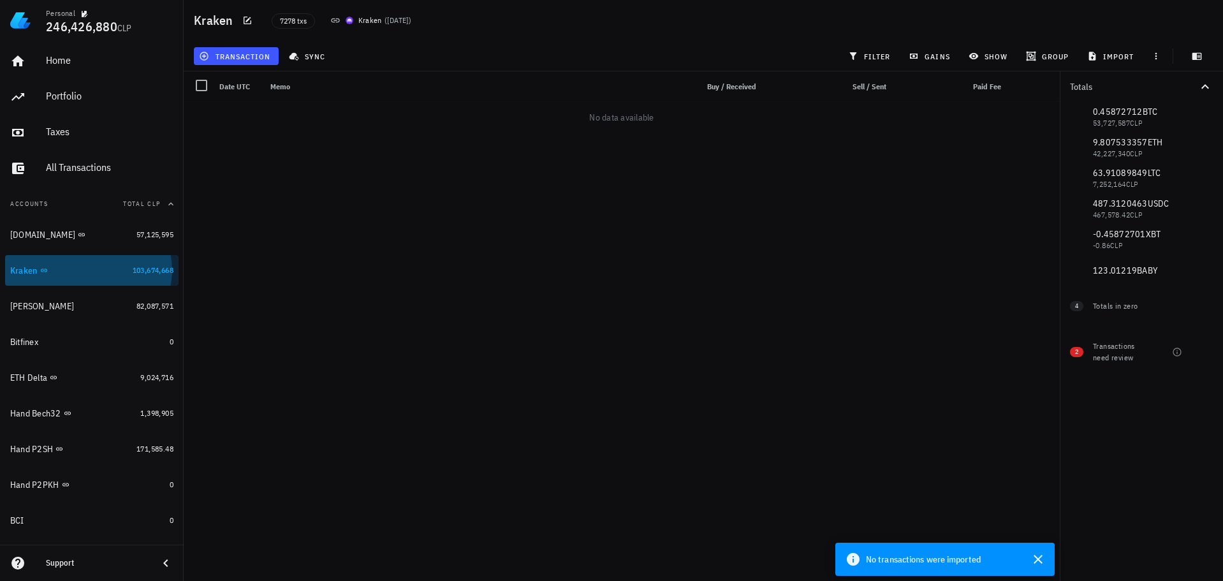
click at [117, 269] on link "Kraken 103,674,668" at bounding box center [92, 270] width 174 height 31
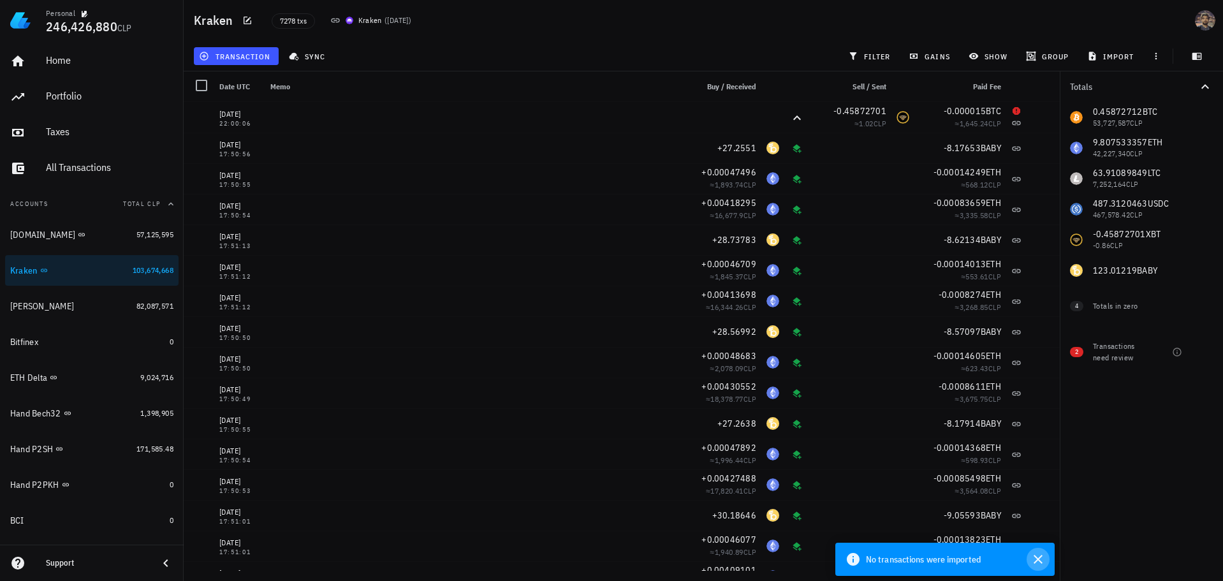
drag, startPoint x: 1038, startPoint y: 559, endPoint x: 1042, endPoint y: 550, distance: 9.5
click at [1040, 558] on icon "button" at bounding box center [1038, 559] width 9 height 9
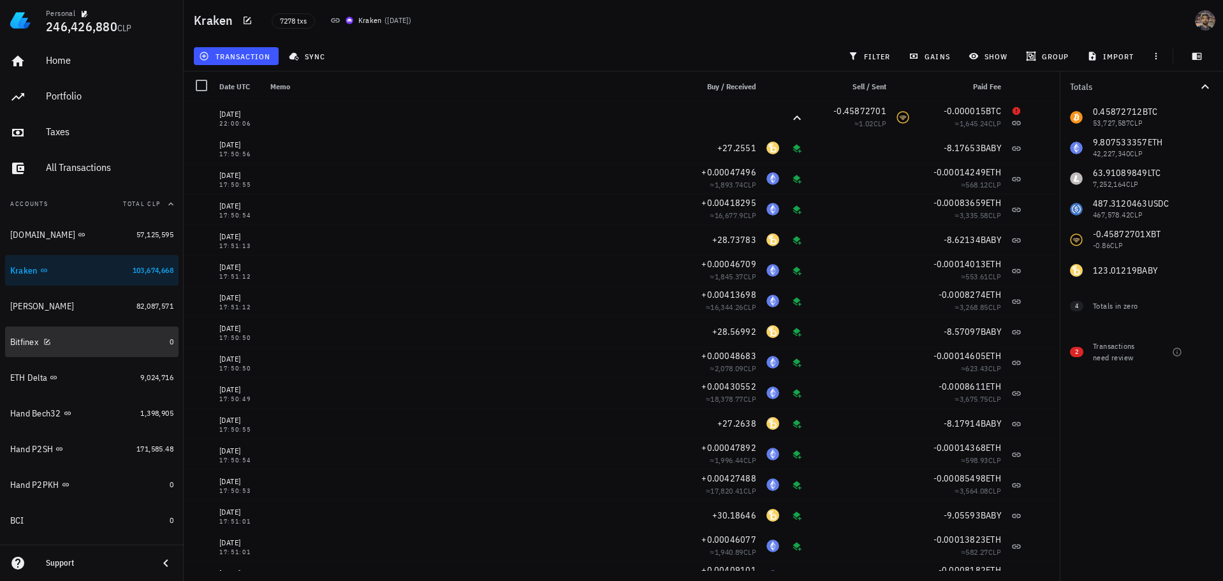
click at [96, 347] on div "Bitfinex" at bounding box center [87, 342] width 154 height 12
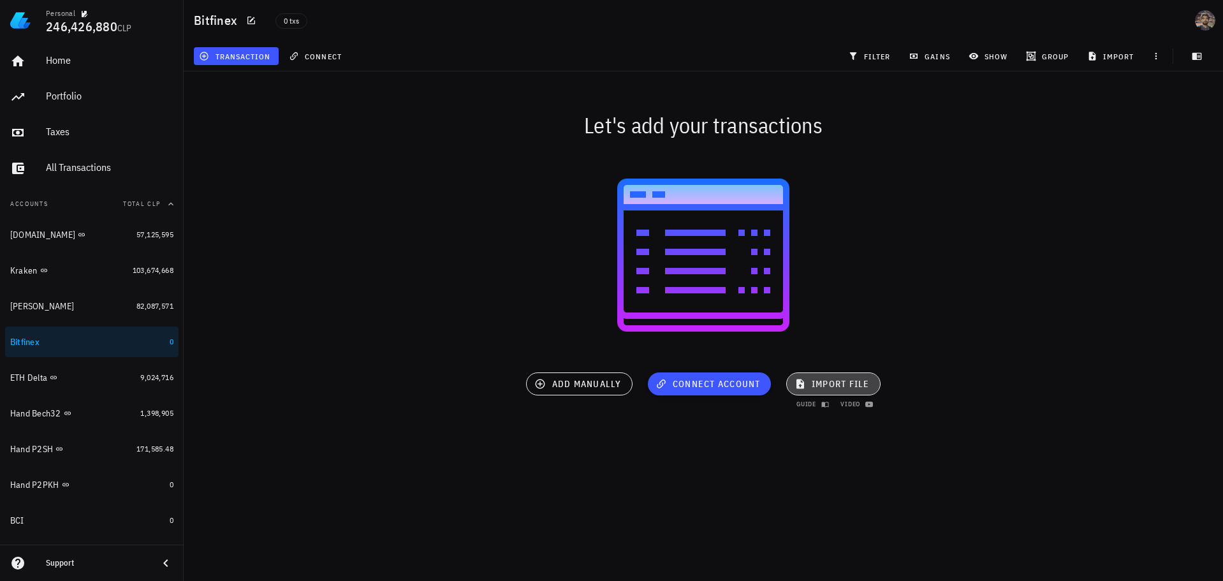
click at [845, 381] on span "import file" at bounding box center [833, 383] width 73 height 11
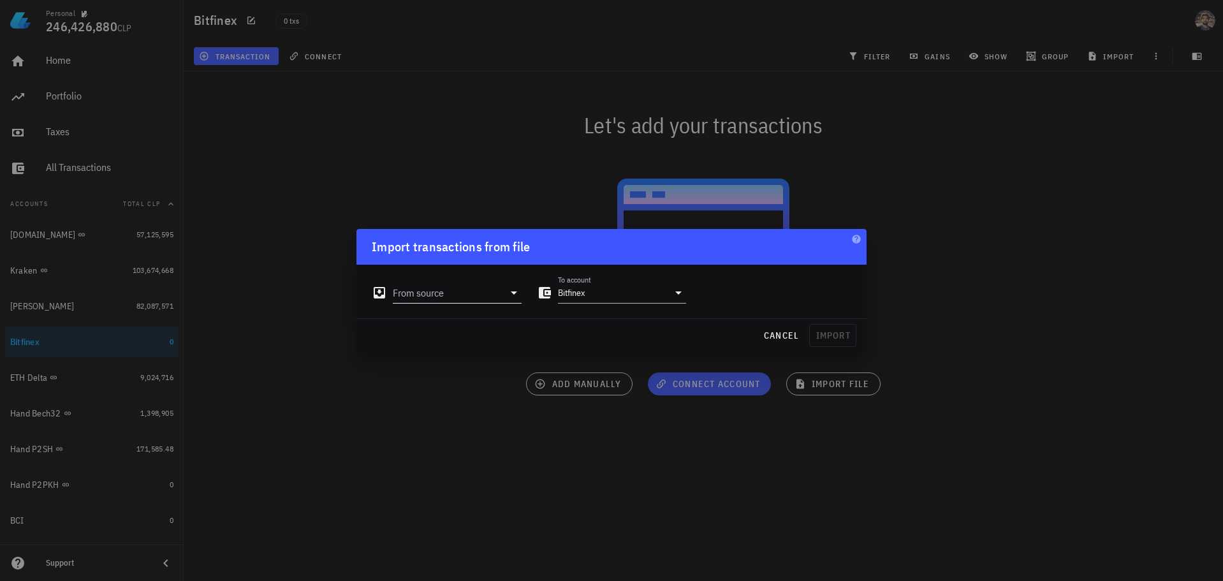
click at [458, 288] on input "From source" at bounding box center [448, 293] width 111 height 20
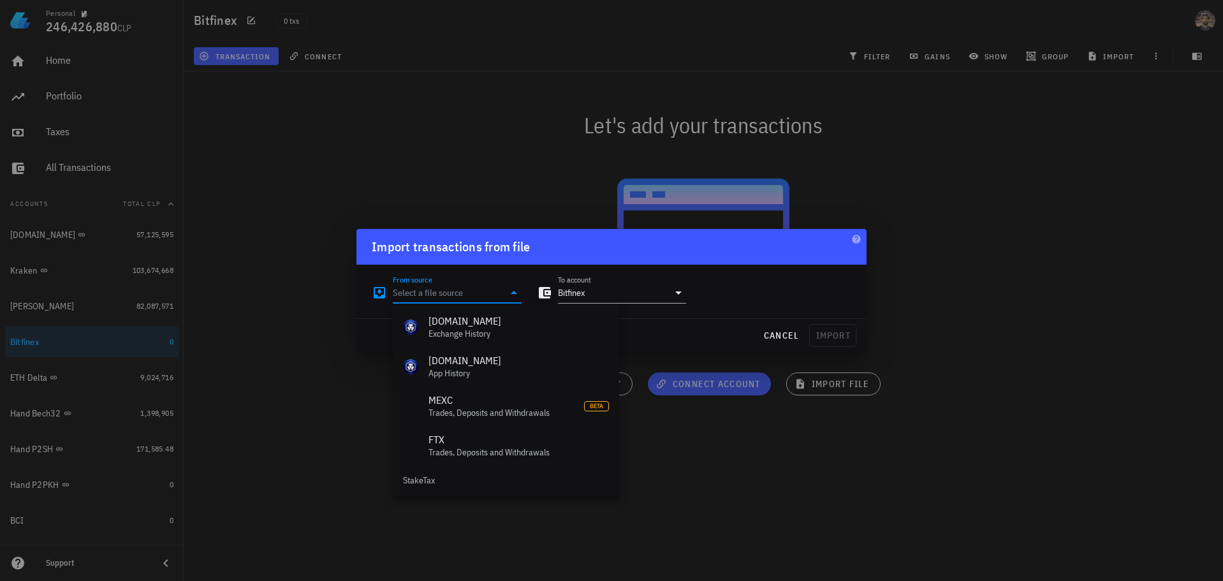
scroll to position [572, 0]
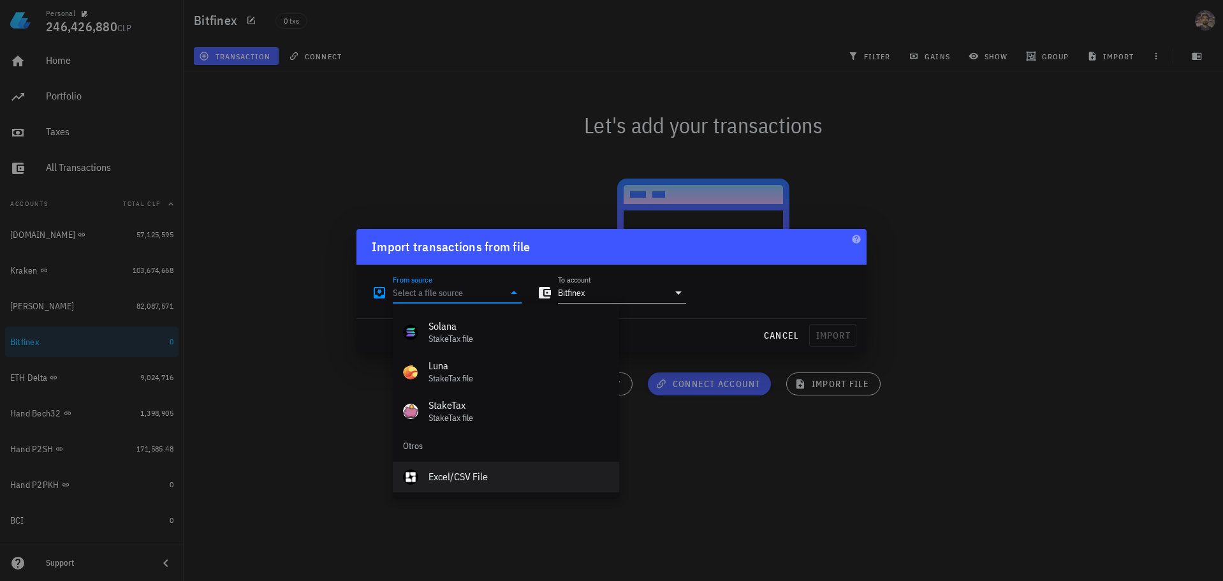
click at [466, 475] on div "Excel/CSV File" at bounding box center [519, 477] width 181 height 12
type input "Excel/CSV File"
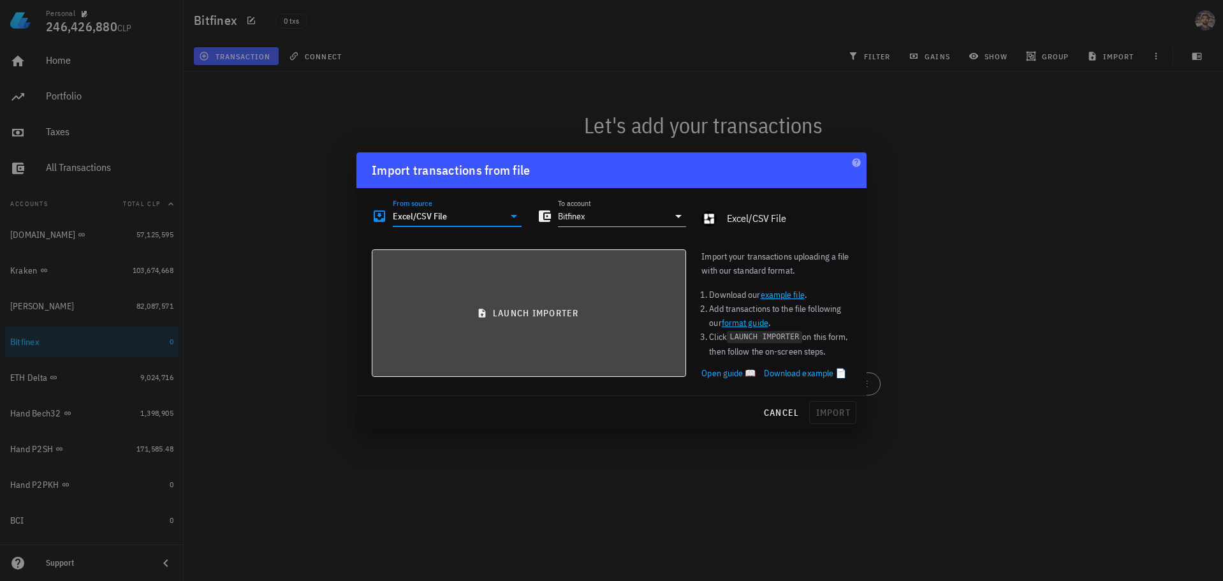
click at [563, 323] on button "launch importer" at bounding box center [529, 313] width 314 height 128
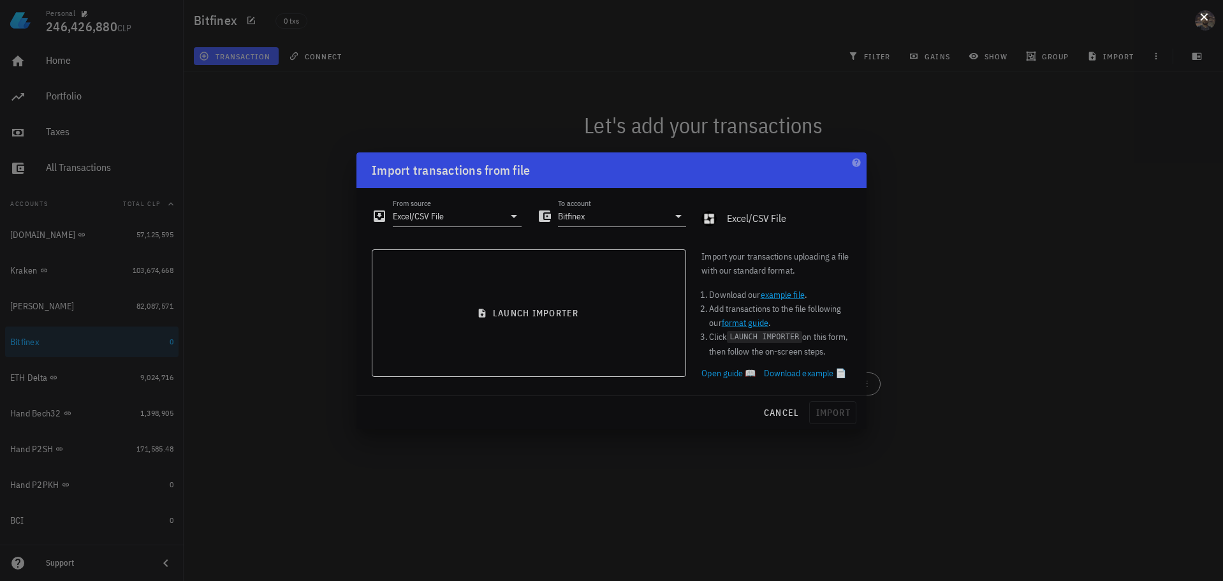
click at [1196, 7] on div at bounding box center [611, 290] width 1223 height 581
click at [1209, 20] on button at bounding box center [1204, 16] width 13 height 13
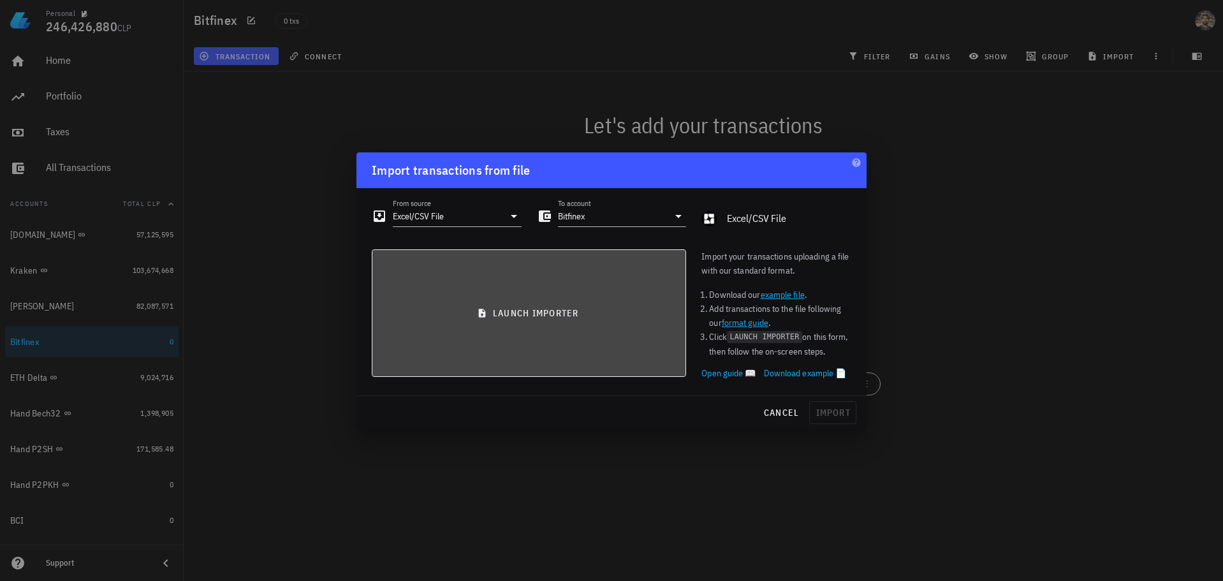
click at [563, 308] on span "launch importer" at bounding box center [529, 312] width 293 height 11
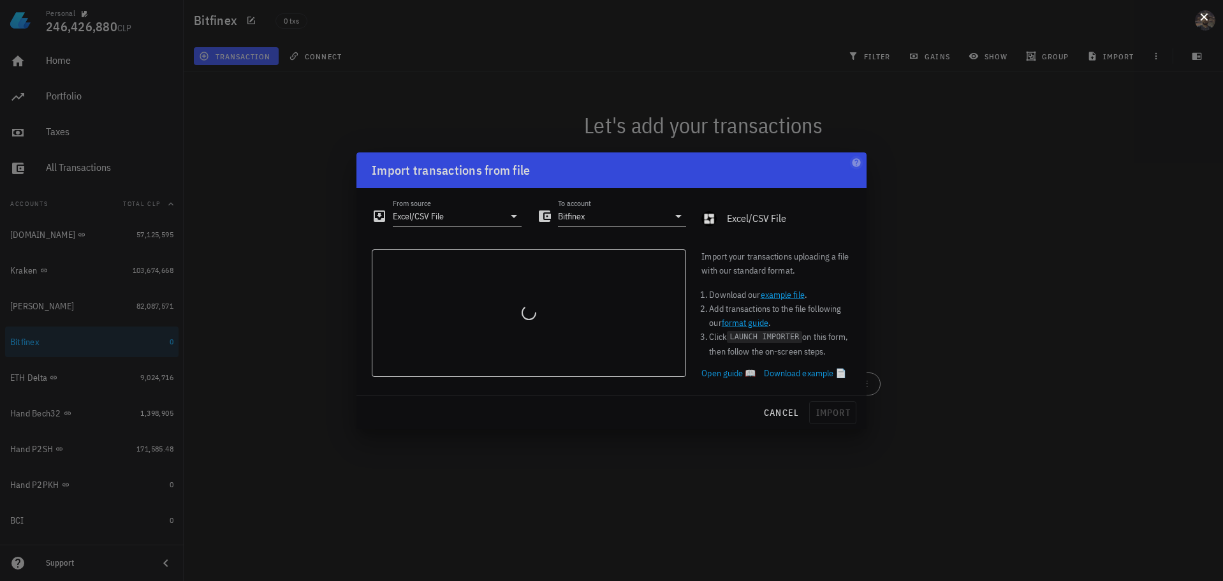
click at [1203, 20] on button at bounding box center [1204, 16] width 13 height 13
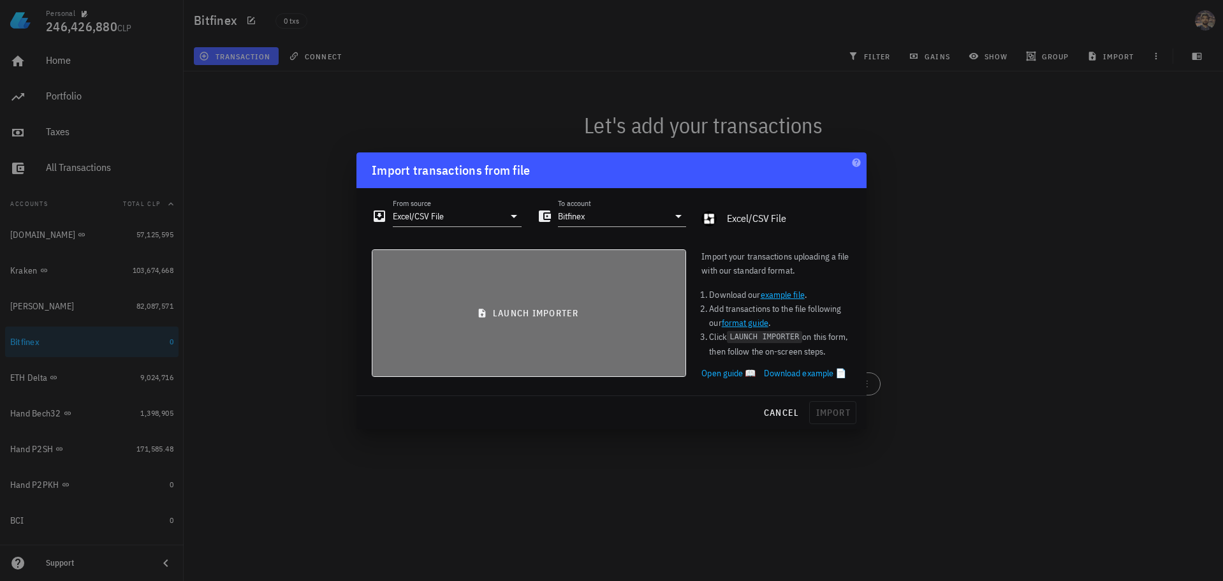
click at [525, 306] on button "launch importer" at bounding box center [529, 313] width 314 height 128
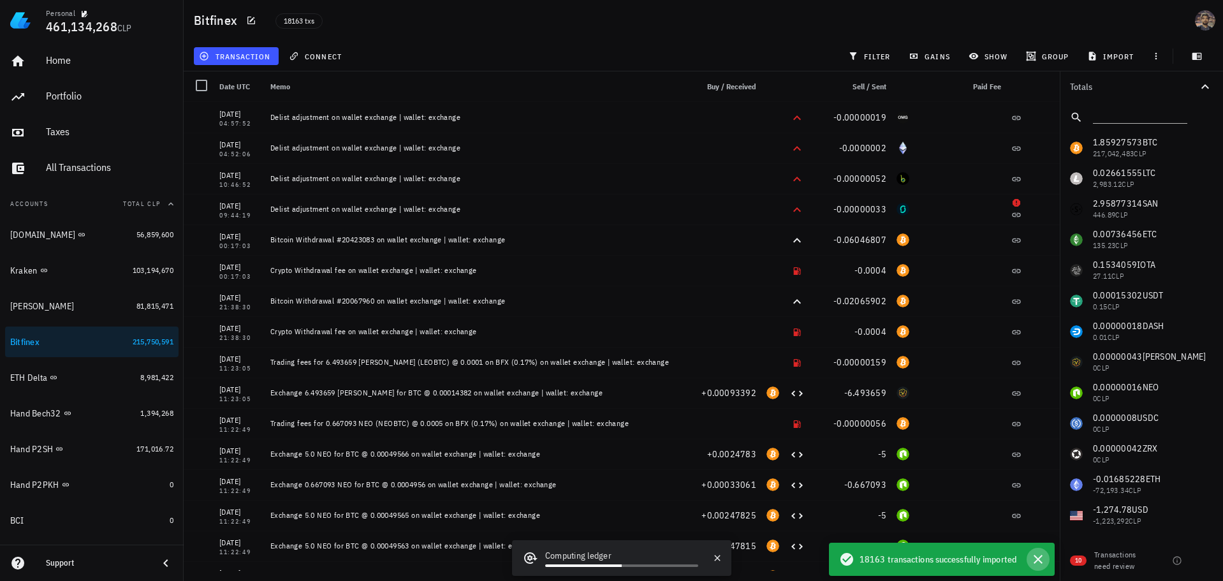
click at [1042, 558] on icon "button" at bounding box center [1038, 559] width 15 height 15
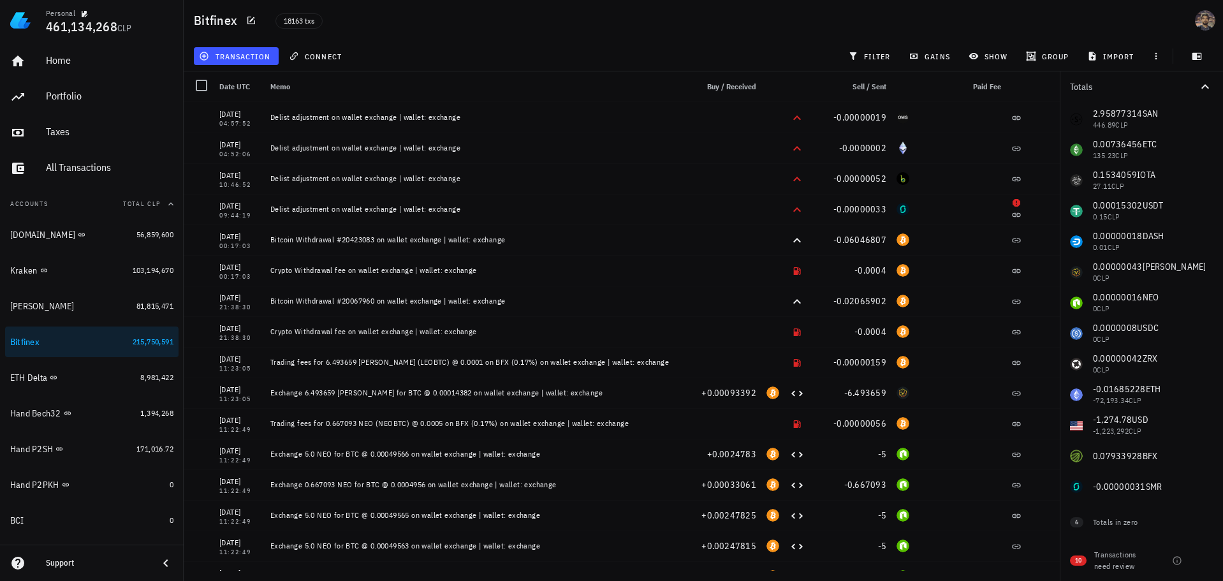
scroll to position [98, 0]
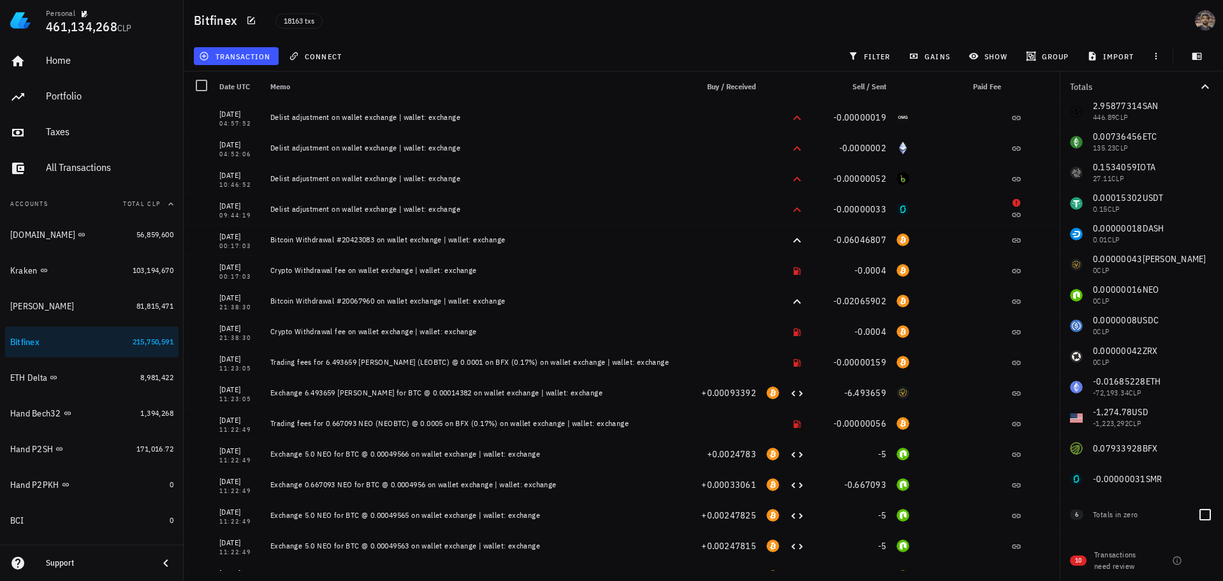
click at [1125, 515] on div "Totals in zero" at bounding box center [1140, 514] width 94 height 11
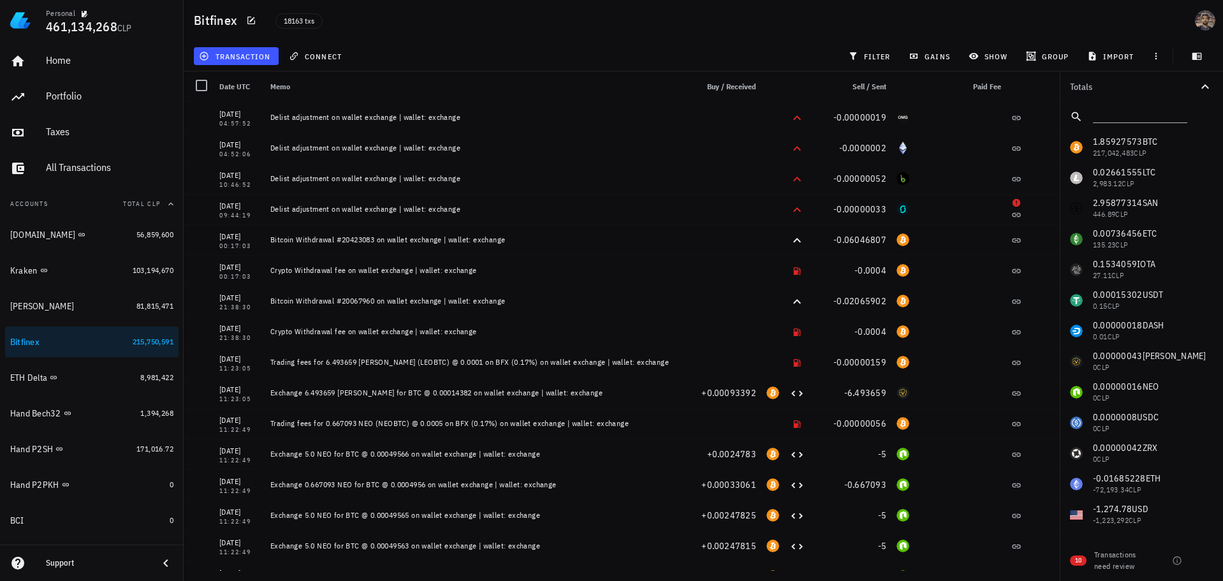
scroll to position [0, 0]
click at [1107, 145] on div "1.85927573 BTC 217,042,483 CLP 0.02661555 LTC 2,983.12 CLP 2.95877314 SAN 446.8…" at bounding box center [1141, 362] width 163 height 459
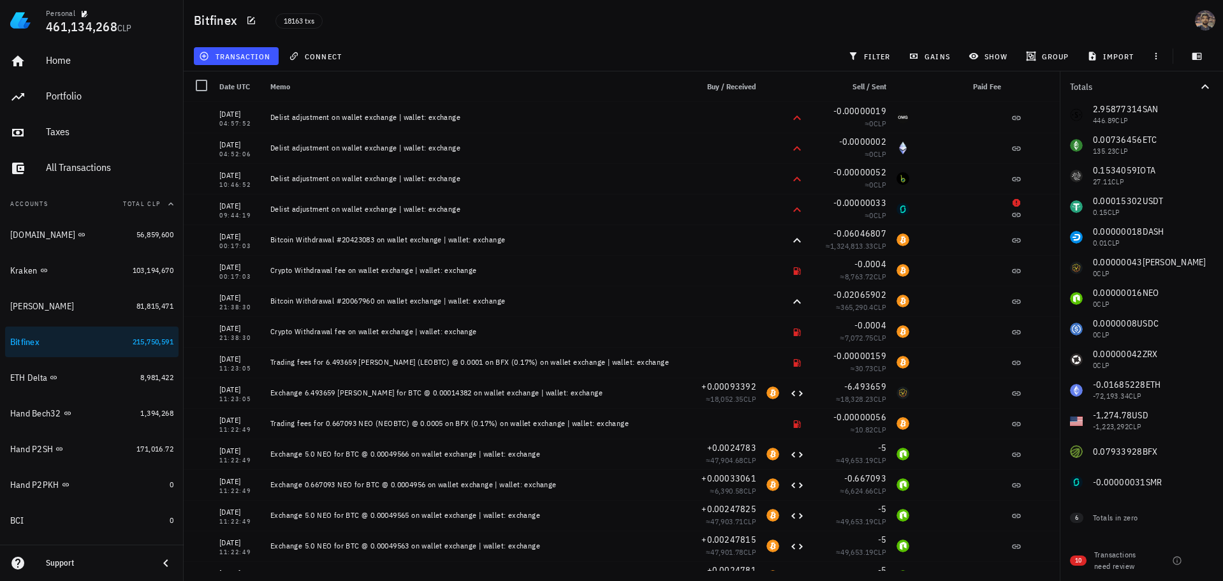
scroll to position [98, 0]
